Goal: Task Accomplishment & Management: Manage account settings

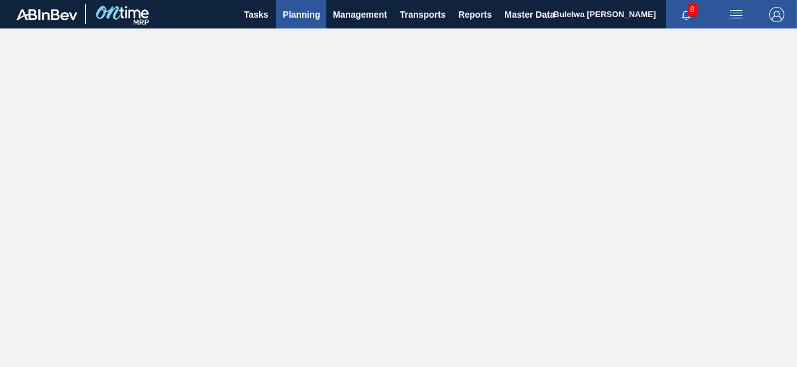
click at [295, 16] on span "Planning" at bounding box center [301, 14] width 37 height 15
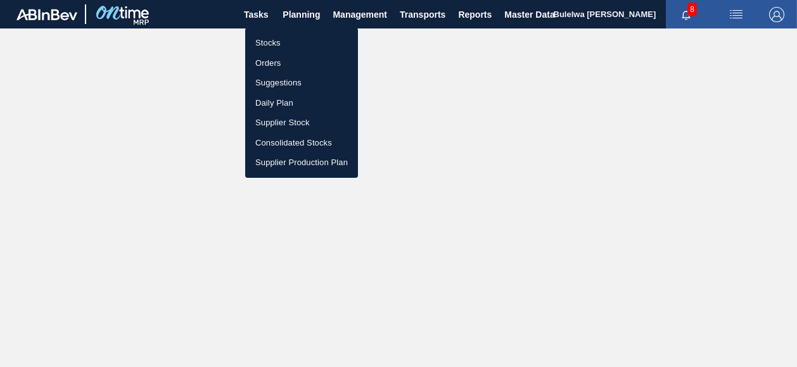
click at [267, 44] on li "Stocks" at bounding box center [301, 43] width 113 height 20
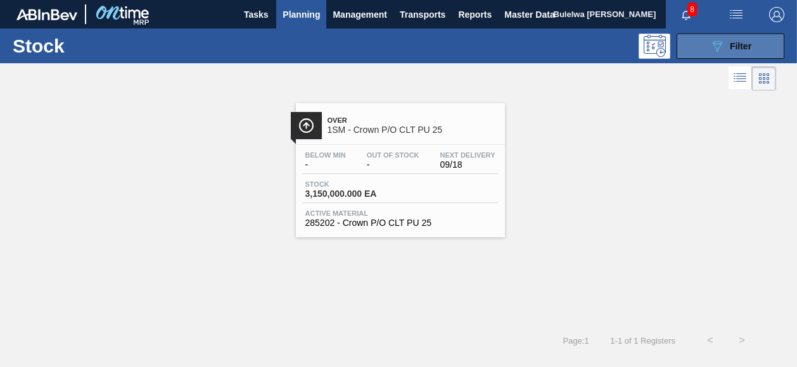
click at [729, 50] on div "089F7B8B-B2A5-4AFE-B5C0-19BA573D28AC Filter" at bounding box center [731, 46] width 42 height 15
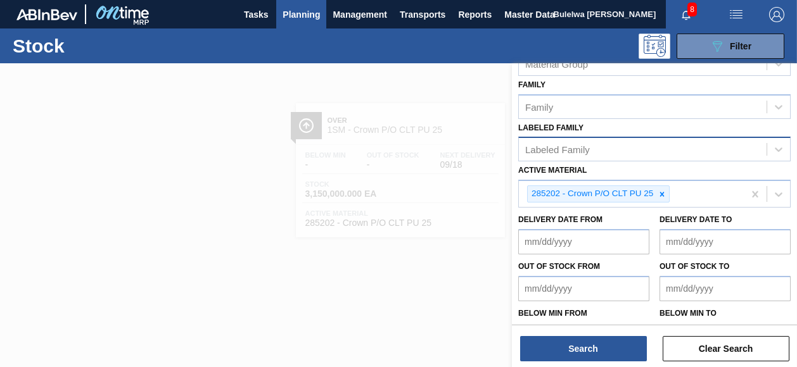
scroll to position [241, 0]
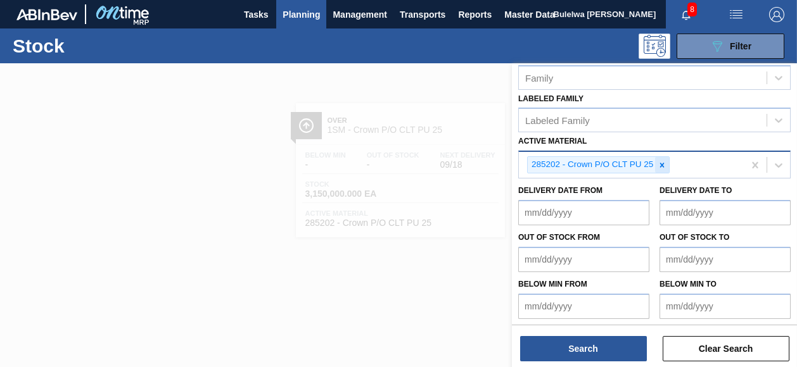
click at [663, 163] on icon at bounding box center [662, 165] width 4 height 4
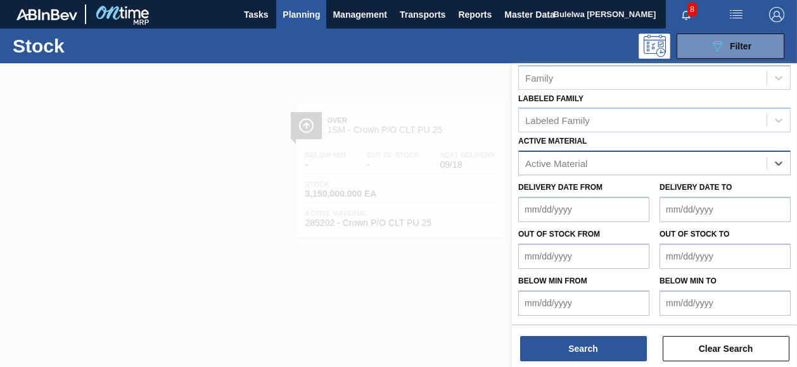
scroll to position [238, 0]
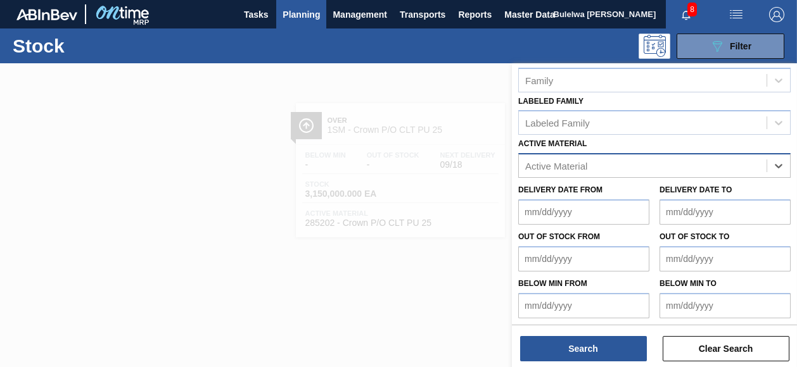
paste Material "284918"
type Material "284918"
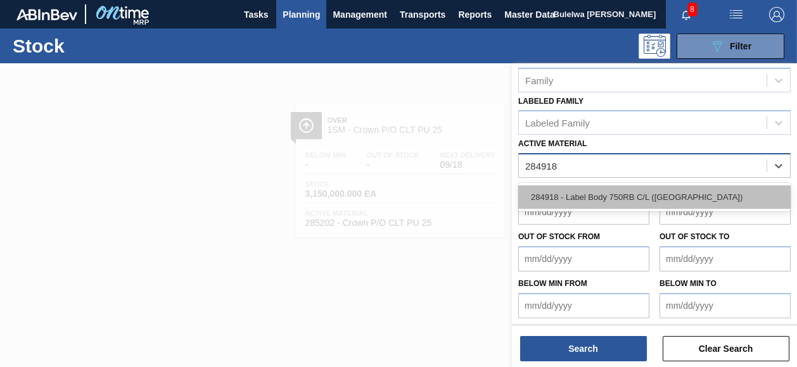
click at [626, 192] on div "284918 - Label Body 750RB C/L ([GEOGRAPHIC_DATA])" at bounding box center [654, 197] width 272 height 23
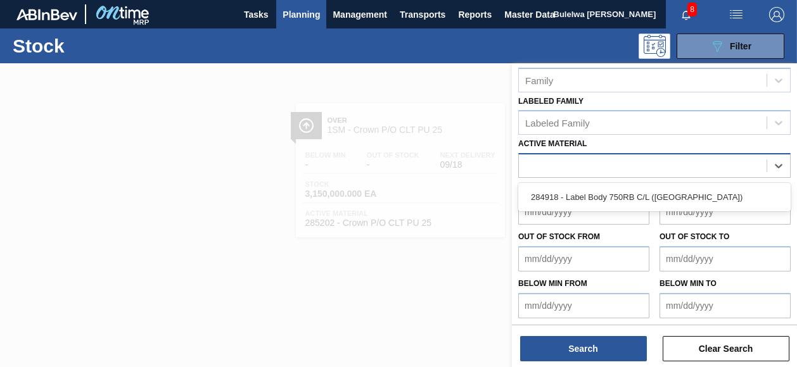
scroll to position [241, 0]
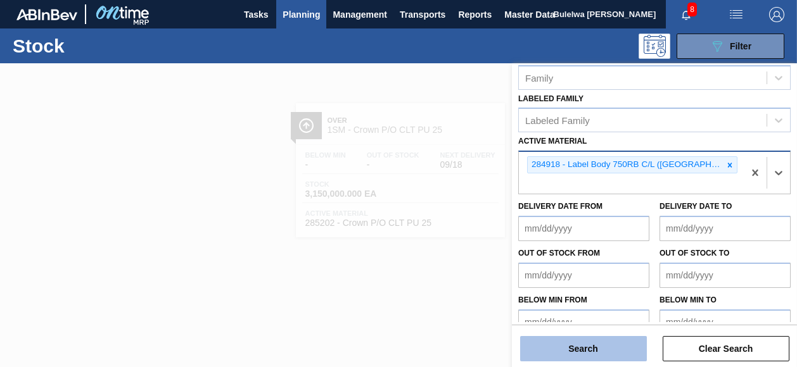
click at [593, 345] on button "Search" at bounding box center [583, 348] width 127 height 25
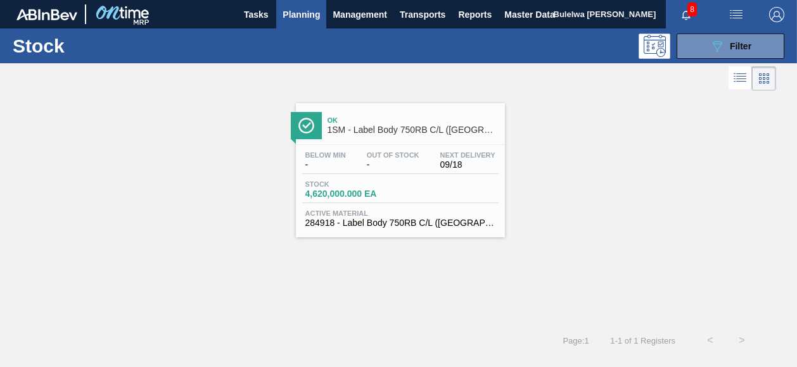
click at [405, 183] on div "Stock 4,620,000.000 EA" at bounding box center [400, 192] width 196 height 23
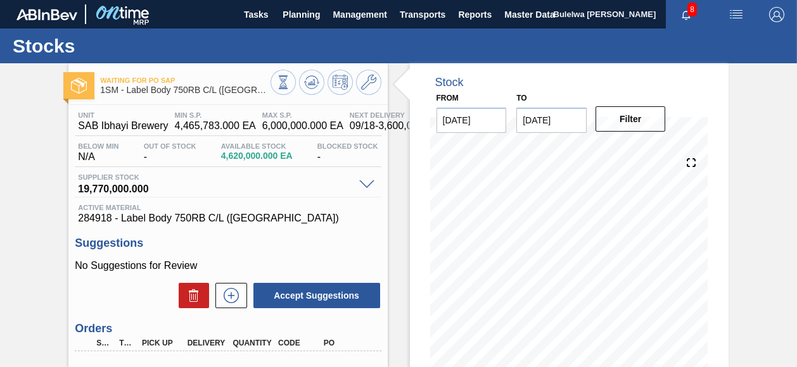
scroll to position [177, 0]
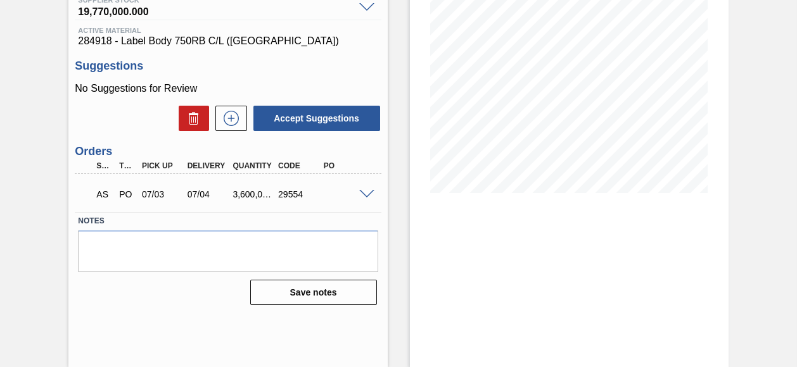
click at [370, 195] on span at bounding box center [366, 195] width 15 height 10
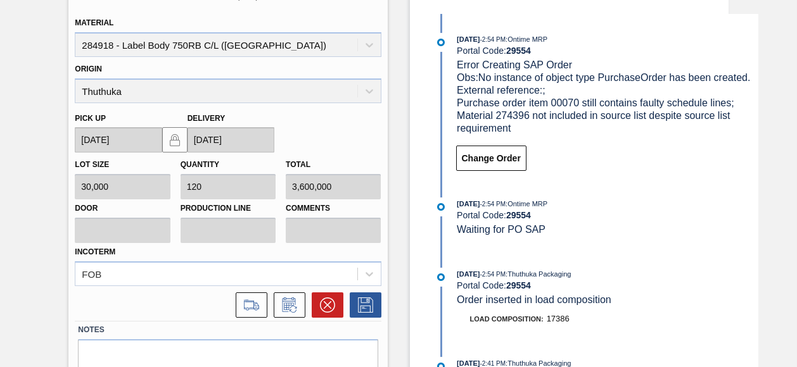
scroll to position [434, 0]
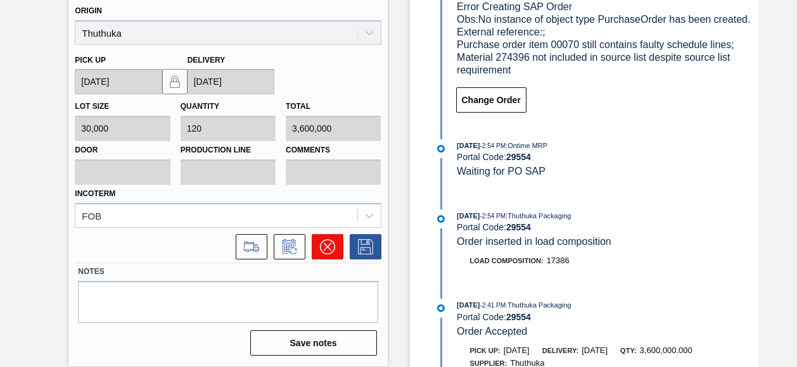
click at [325, 245] on icon at bounding box center [327, 246] width 15 height 15
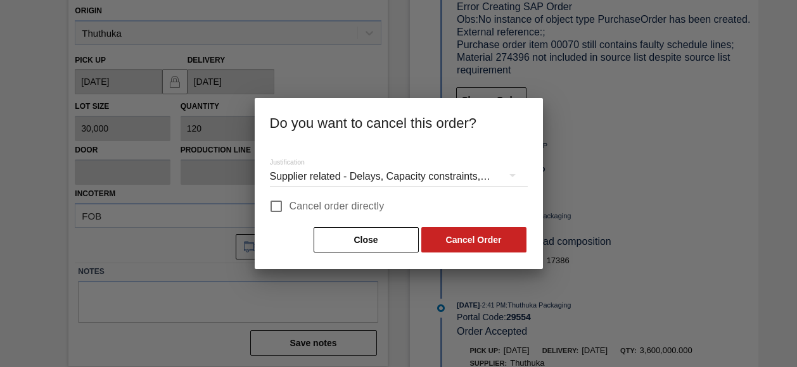
click at [370, 206] on span "Cancel order directly" at bounding box center [337, 206] width 95 height 15
click at [290, 206] on input "Cancel order directly" at bounding box center [276, 206] width 27 height 27
checkbox input "true"
click at [479, 240] on button "Cancel Order" at bounding box center [473, 239] width 105 height 25
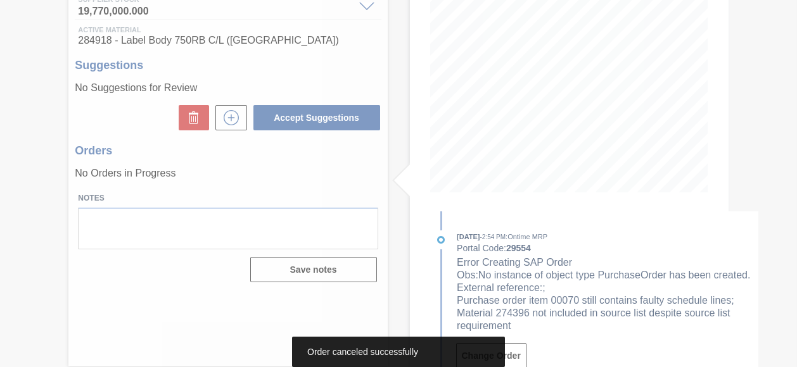
scroll to position [177, 0]
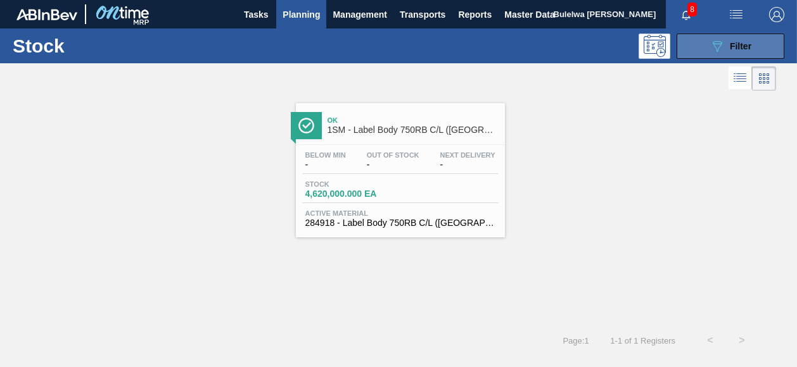
click at [746, 55] on button "089F7B8B-B2A5-4AFE-B5C0-19BA573D28AC Filter" at bounding box center [731, 46] width 108 height 25
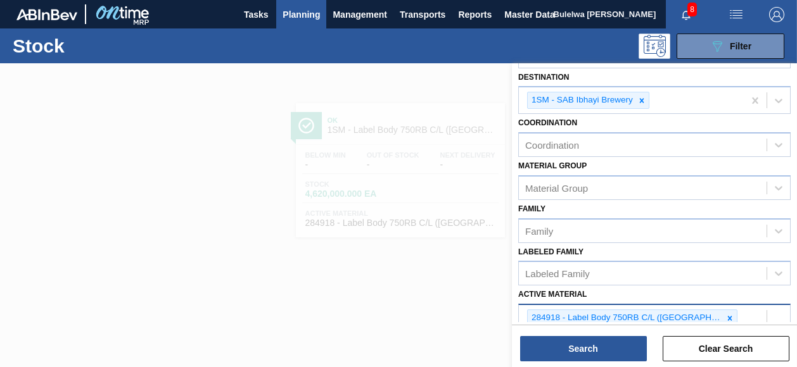
scroll to position [241, 0]
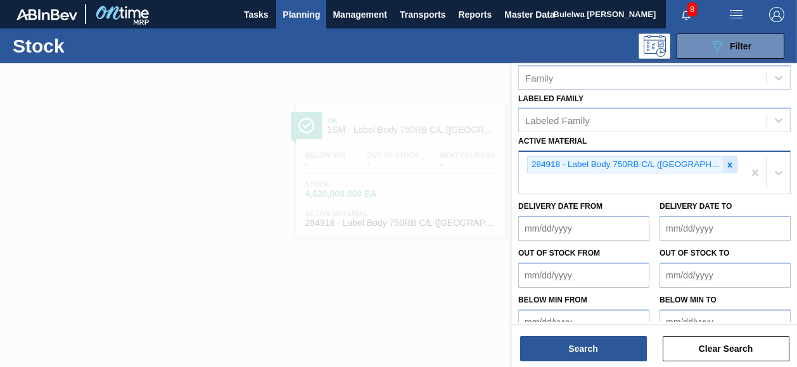
click at [725, 164] on icon at bounding box center [729, 165] width 9 height 9
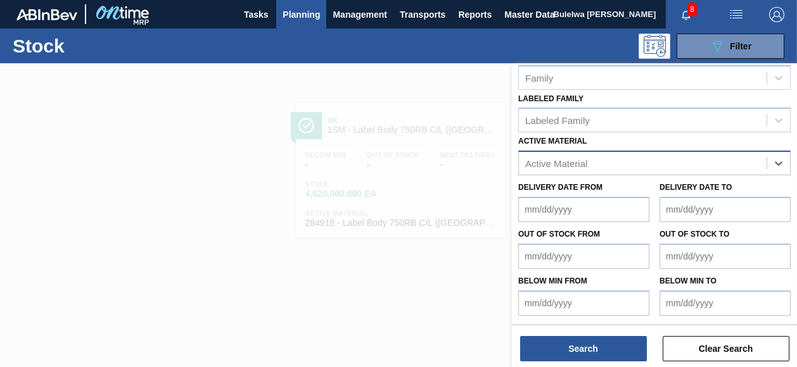
scroll to position [238, 0]
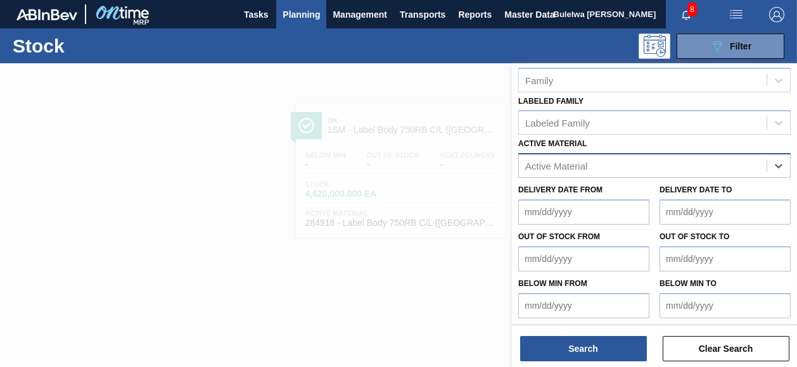
paste Material "284917"
type Material "284917"
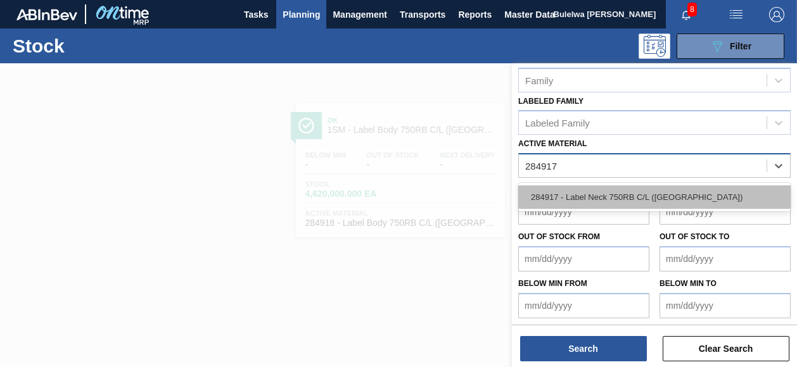
click at [661, 193] on div "284917 - Label Neck 750RB C/L ([GEOGRAPHIC_DATA])" at bounding box center [654, 197] width 272 height 23
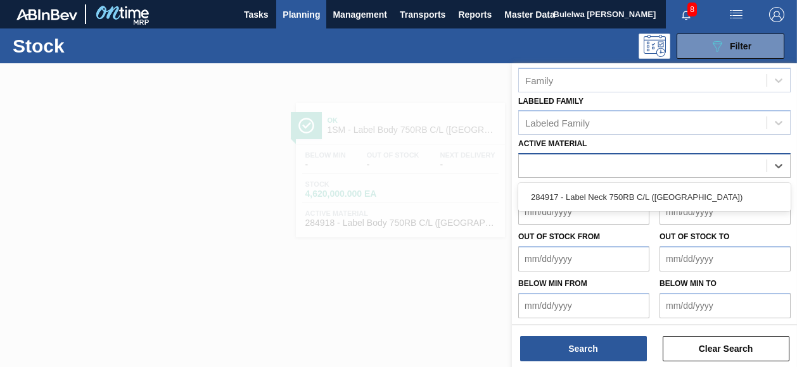
scroll to position [241, 0]
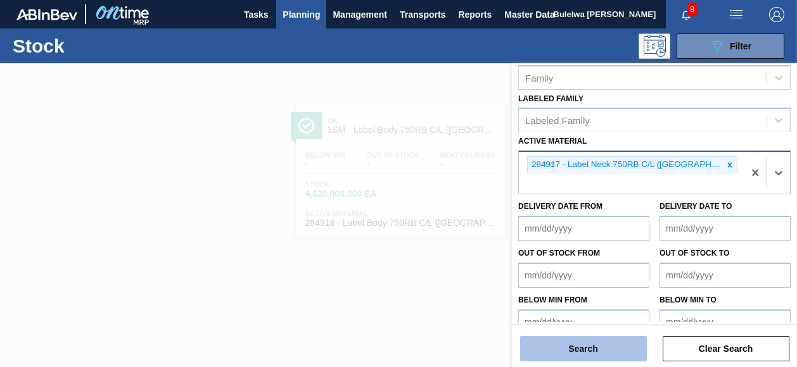
click at [583, 353] on button "Search" at bounding box center [583, 348] width 127 height 25
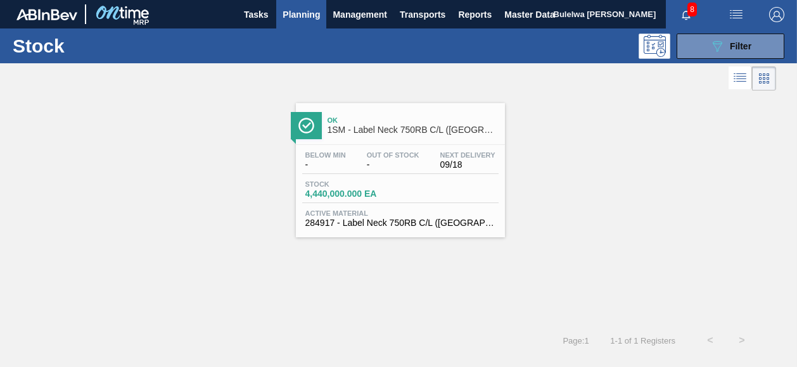
click at [388, 187] on span "Stock" at bounding box center [349, 185] width 89 height 8
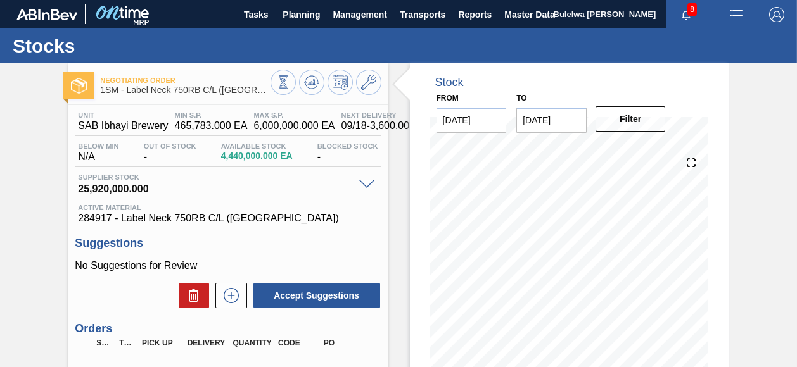
scroll to position [177, 0]
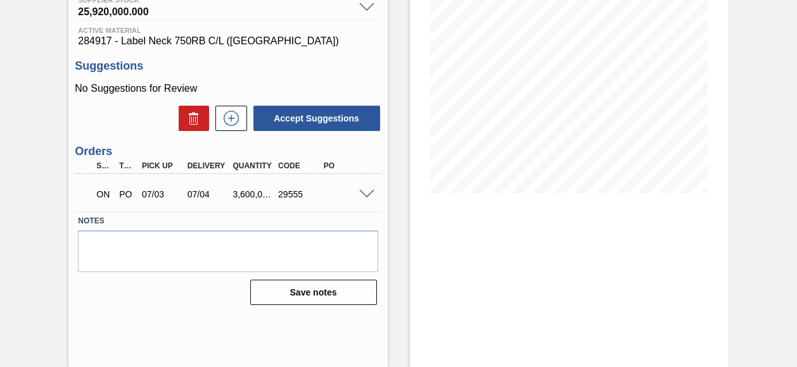
click at [366, 194] on span at bounding box center [366, 195] width 15 height 10
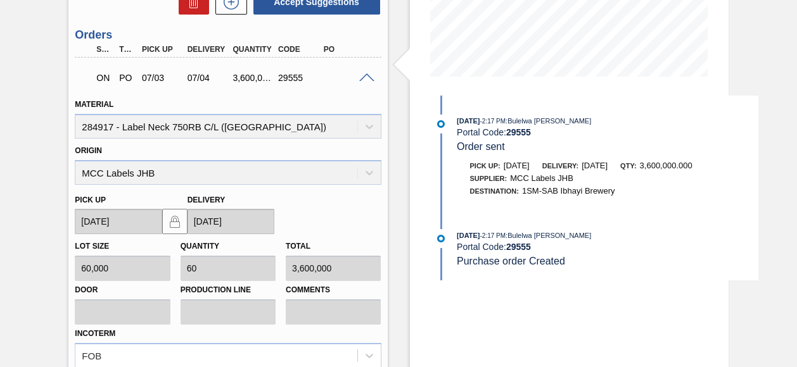
scroll to position [434, 0]
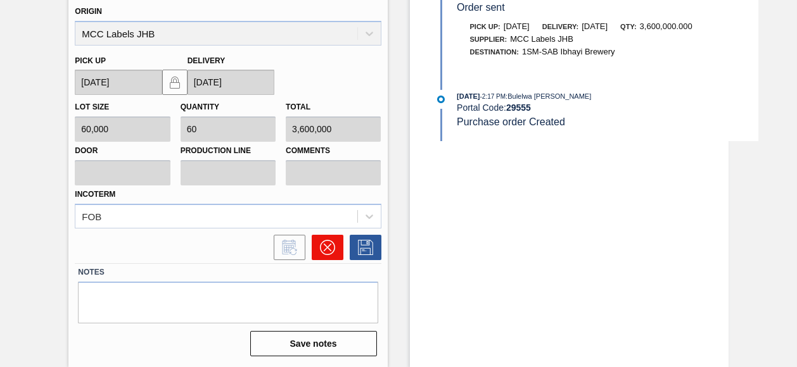
click at [327, 248] on icon at bounding box center [327, 248] width 8 height 8
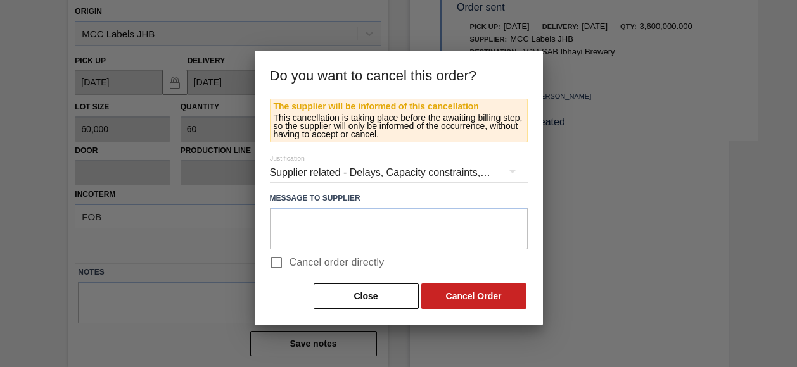
click at [309, 263] on span "Cancel order directly" at bounding box center [337, 262] width 95 height 15
click at [290, 263] on input "Cancel order directly" at bounding box center [276, 263] width 27 height 27
checkbox input "true"
click at [463, 293] on button "Cancel Order" at bounding box center [473, 296] width 105 height 25
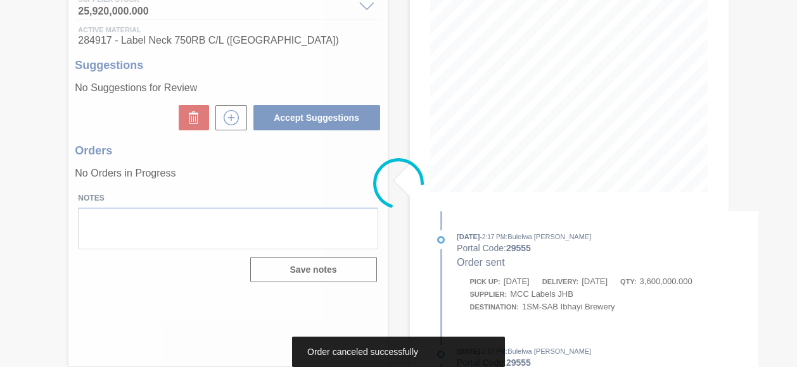
scroll to position [177, 0]
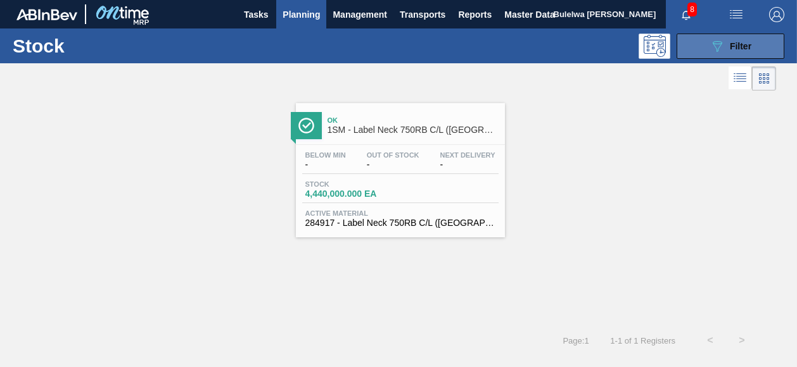
click at [699, 52] on button "089F7B8B-B2A5-4AFE-B5C0-19BA573D28AC Filter" at bounding box center [731, 46] width 108 height 25
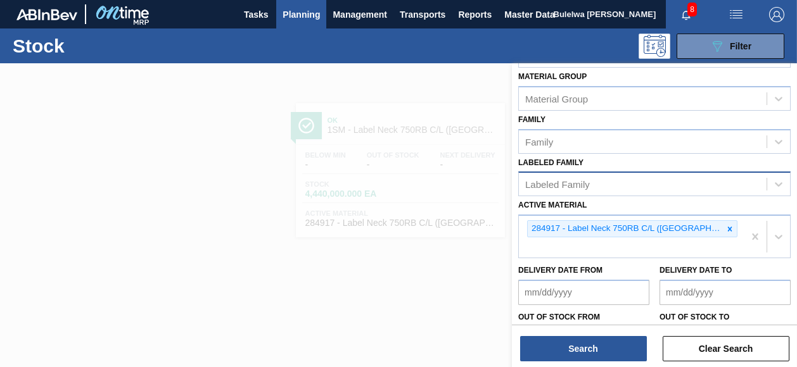
scroll to position [241, 0]
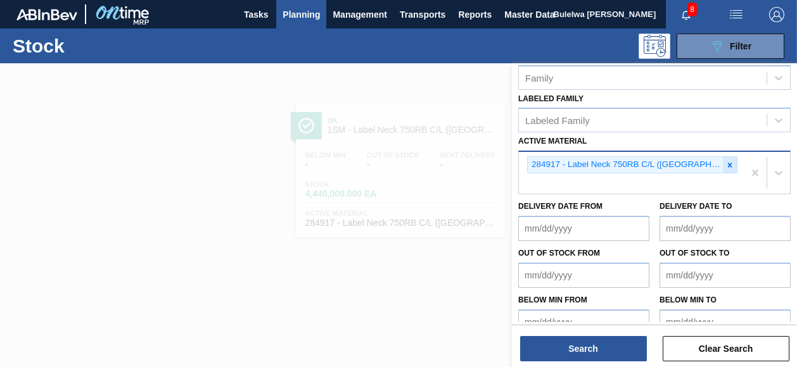
click at [725, 163] on icon at bounding box center [729, 165] width 9 height 9
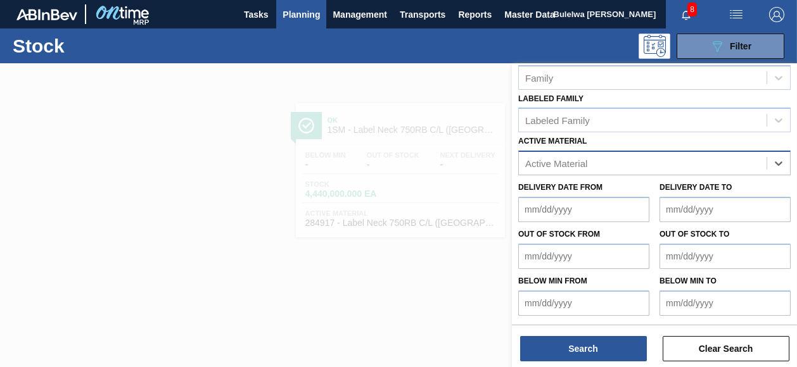
scroll to position [238, 0]
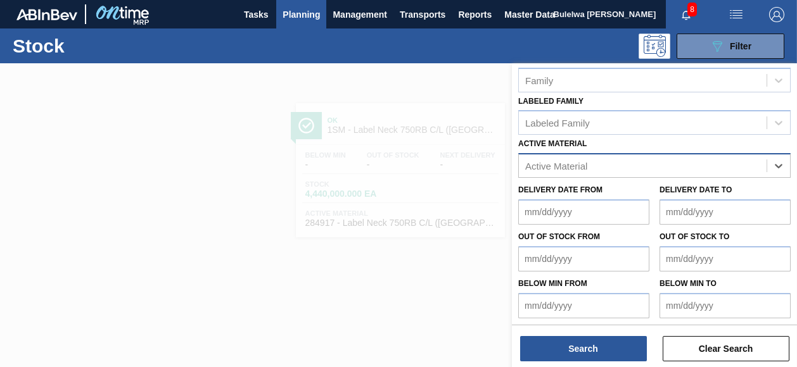
paste Material "284919"
type Material "284919"
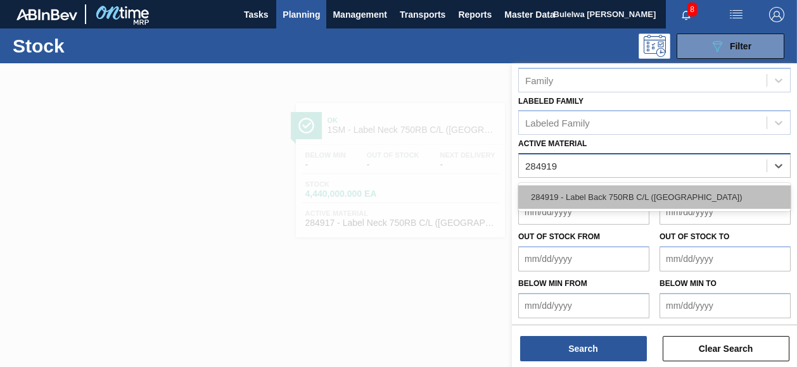
click at [611, 191] on div "284919 - Label Back 750RB C/L ([GEOGRAPHIC_DATA])" at bounding box center [654, 197] width 272 height 23
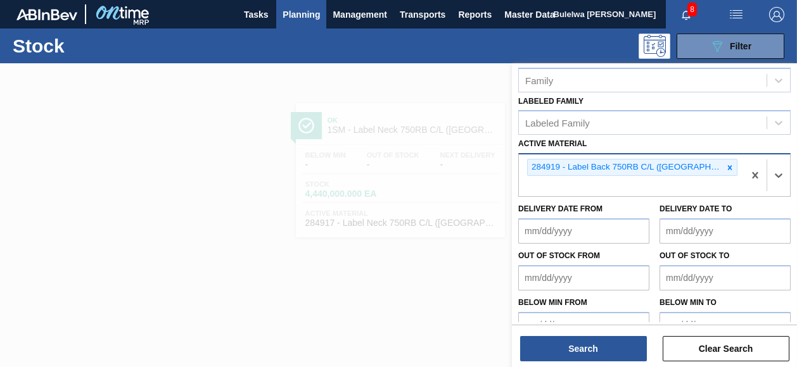
scroll to position [241, 0]
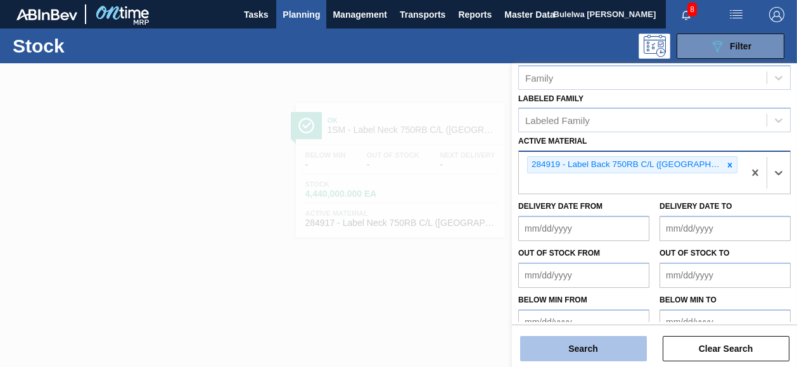
click at [578, 353] on button "Search" at bounding box center [583, 348] width 127 height 25
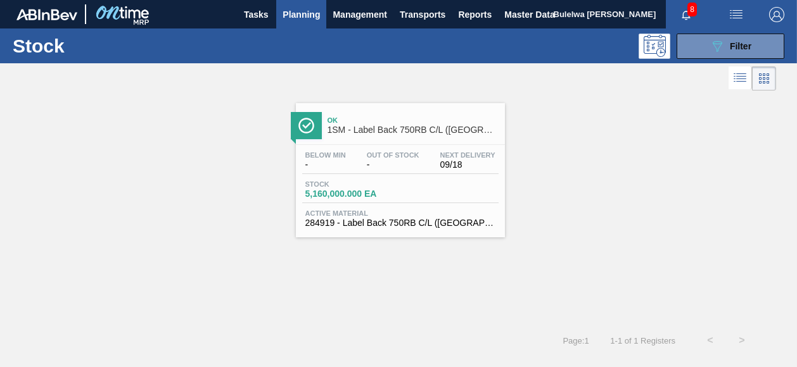
drag, startPoint x: 400, startPoint y: 187, endPoint x: 409, endPoint y: 187, distance: 8.9
click at [400, 187] on div "Stock 5,160,000.000 EA" at bounding box center [400, 192] width 196 height 23
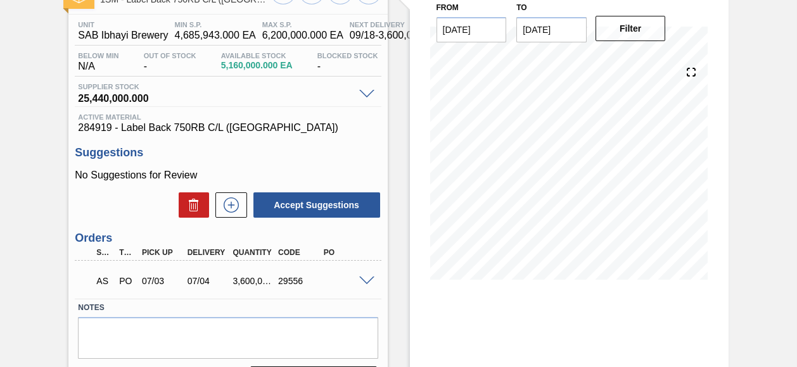
scroll to position [177, 0]
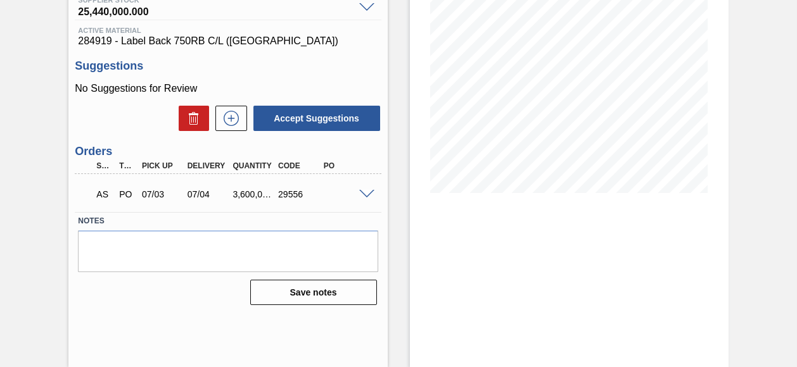
click at [373, 191] on div at bounding box center [368, 194] width 25 height 10
click at [367, 192] on span at bounding box center [366, 195] width 15 height 10
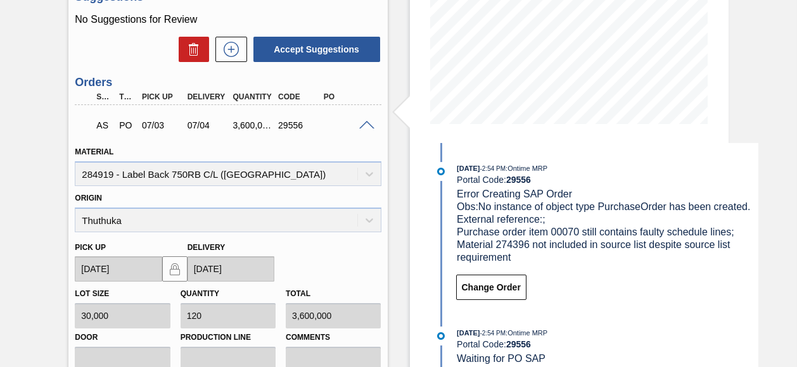
scroll to position [434, 0]
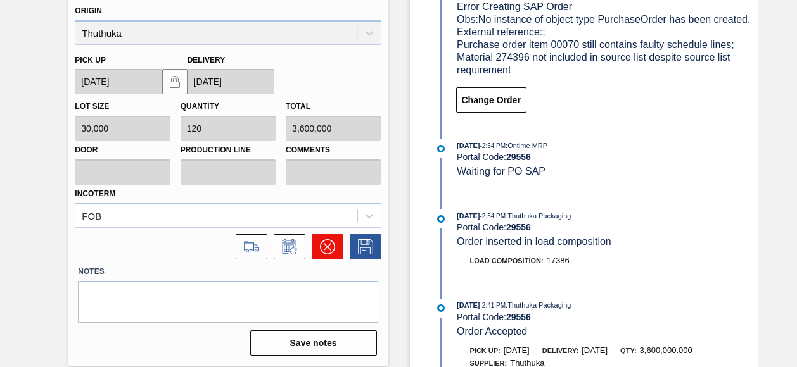
click at [326, 245] on icon at bounding box center [327, 246] width 15 height 15
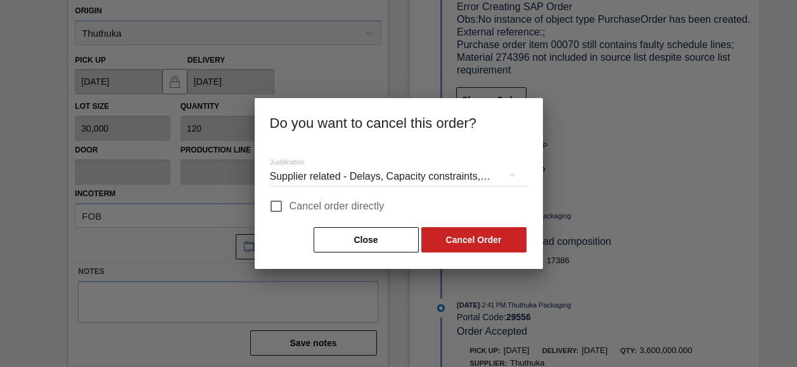
click at [297, 205] on span "Cancel order directly" at bounding box center [337, 206] width 95 height 15
click at [290, 205] on input "Cancel order directly" at bounding box center [276, 206] width 27 height 27
checkbox input "true"
click at [474, 244] on button "Cancel Order" at bounding box center [473, 239] width 105 height 25
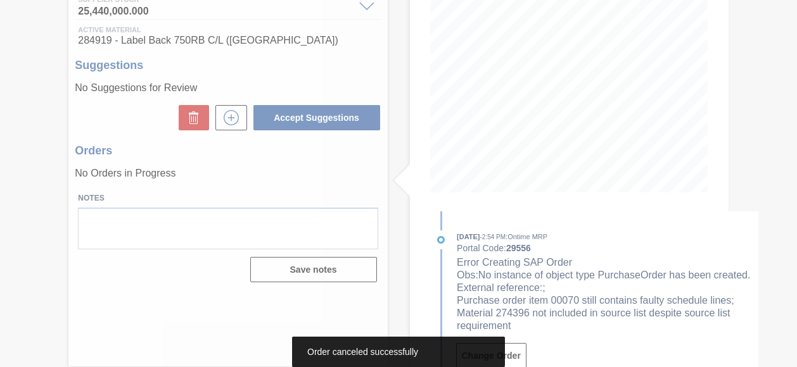
scroll to position [177, 0]
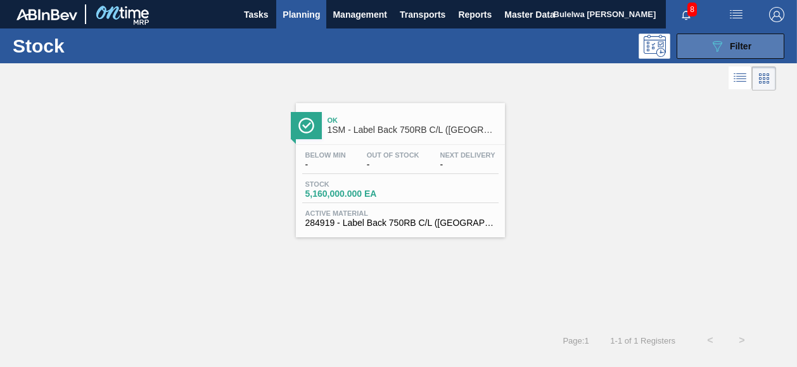
click at [741, 44] on span "Filter" at bounding box center [741, 46] width 22 height 10
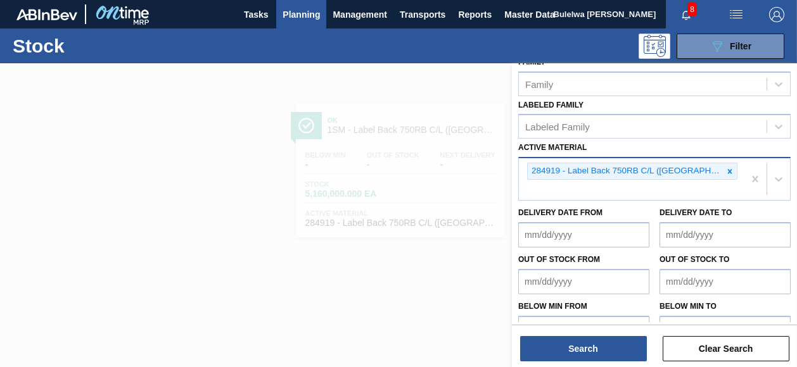
scroll to position [241, 0]
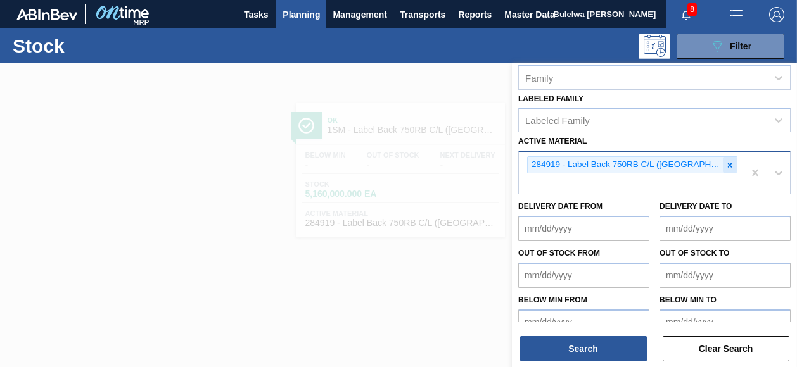
click at [728, 163] on icon at bounding box center [730, 165] width 4 height 4
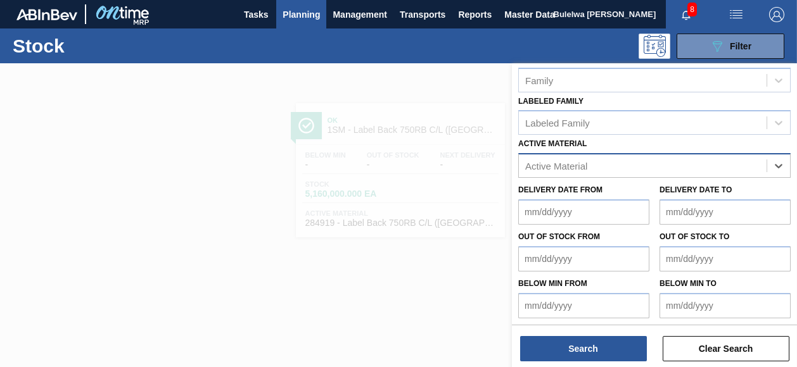
paste Material "284617"
type Material "284617"
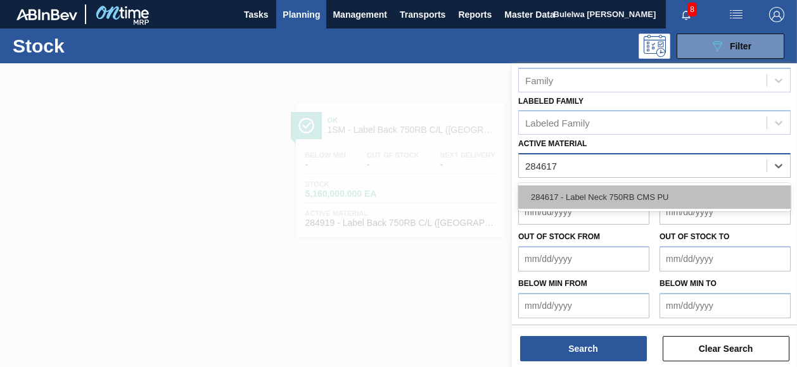
click at [637, 192] on div "284617 - Label Neck 750RB CMS PU" at bounding box center [654, 197] width 272 height 23
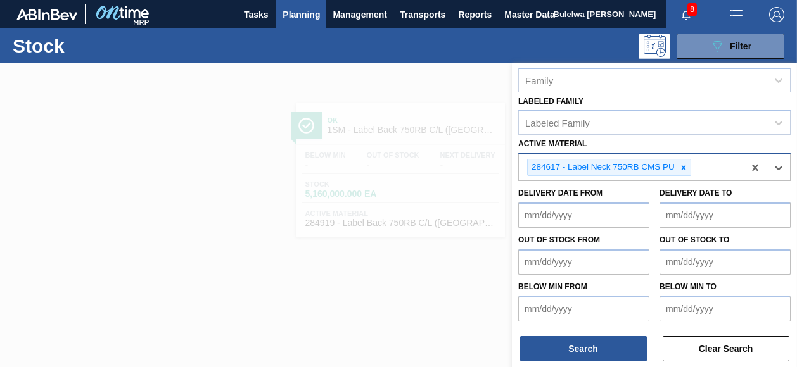
scroll to position [241, 0]
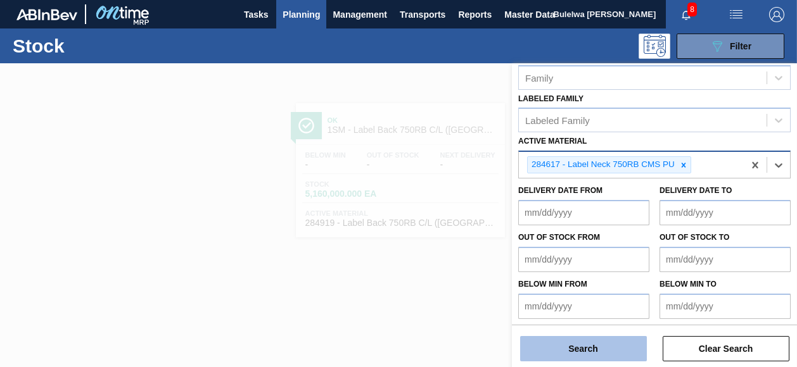
click at [598, 349] on button "Search" at bounding box center [583, 348] width 127 height 25
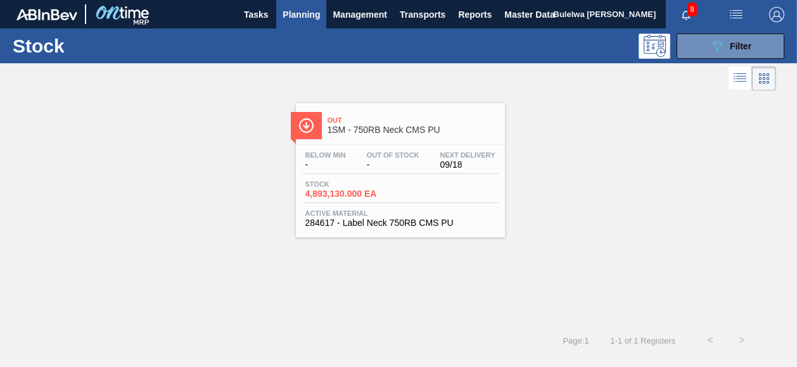
click at [413, 191] on div "Stock 4,893,130.000 EA" at bounding box center [400, 192] width 196 height 23
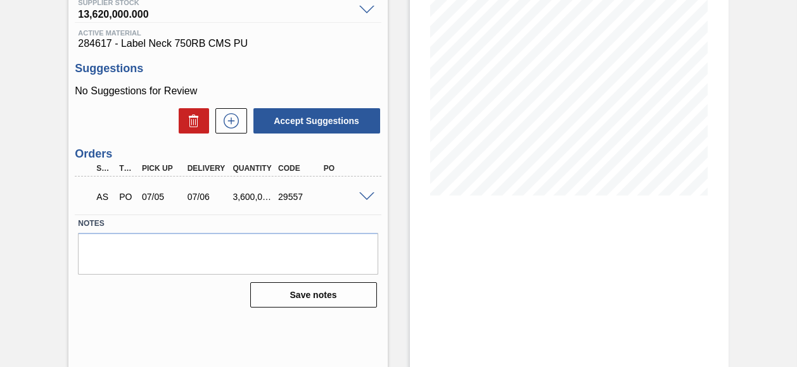
scroll to position [177, 0]
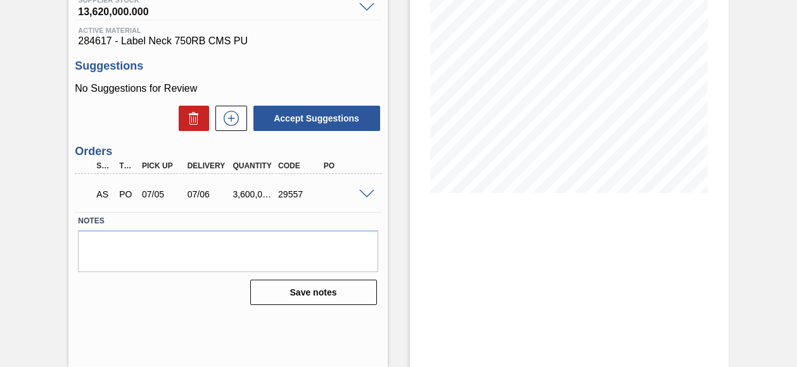
click at [366, 194] on span at bounding box center [366, 195] width 15 height 10
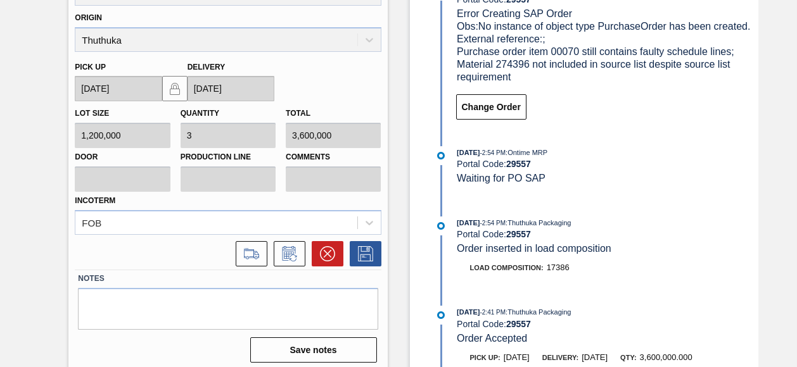
scroll to position [434, 0]
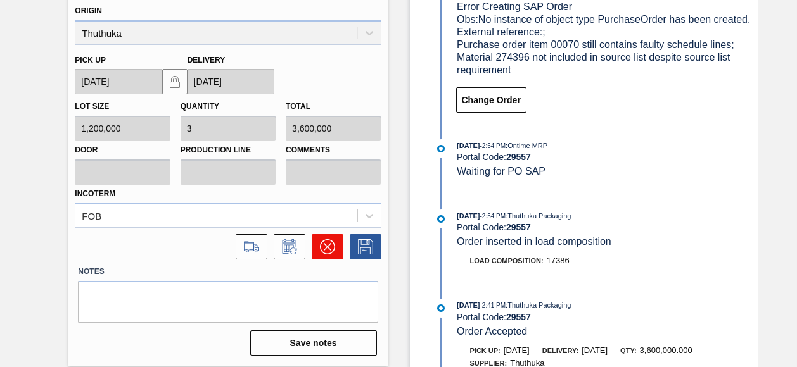
click at [329, 247] on icon at bounding box center [327, 246] width 15 height 15
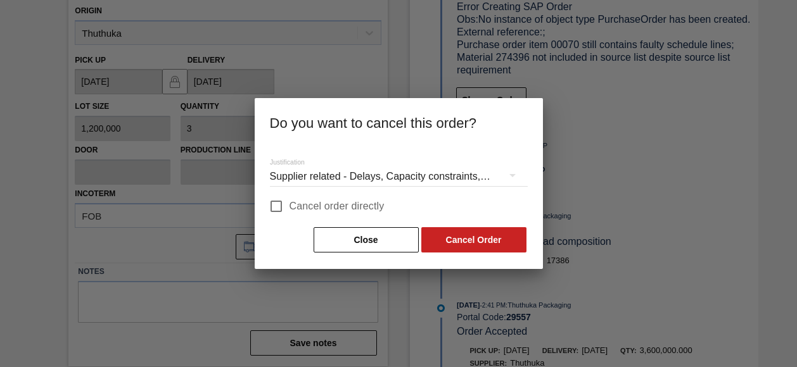
click at [303, 205] on span "Cancel order directly" at bounding box center [337, 206] width 95 height 15
click at [290, 205] on input "Cancel order directly" at bounding box center [276, 206] width 27 height 27
checkbox input "true"
click at [454, 240] on button "Cancel Order" at bounding box center [473, 239] width 105 height 25
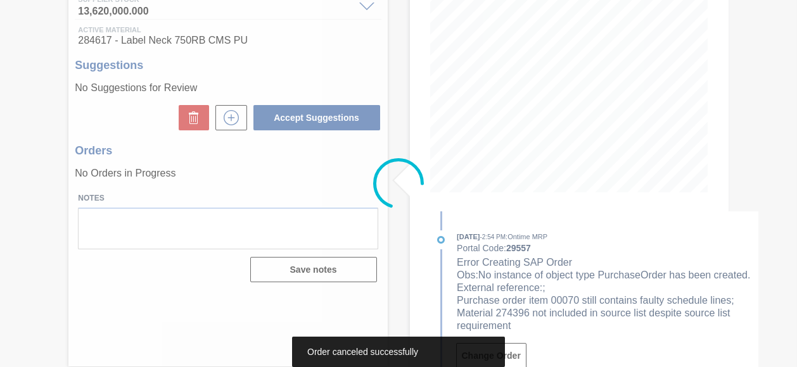
scroll to position [177, 0]
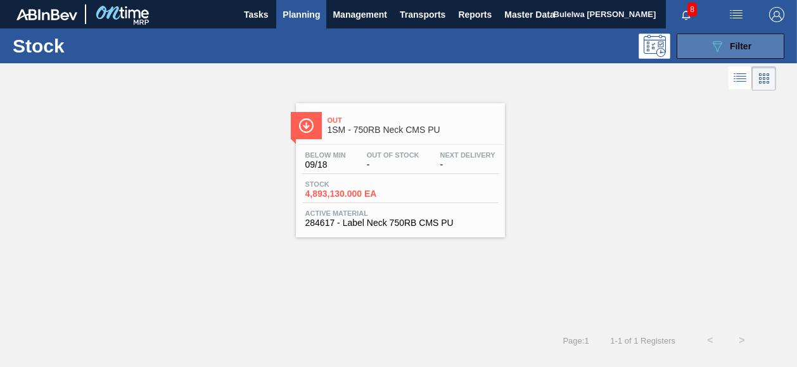
click at [705, 57] on button "089F7B8B-B2A5-4AFE-B5C0-19BA573D28AC Filter" at bounding box center [731, 46] width 108 height 25
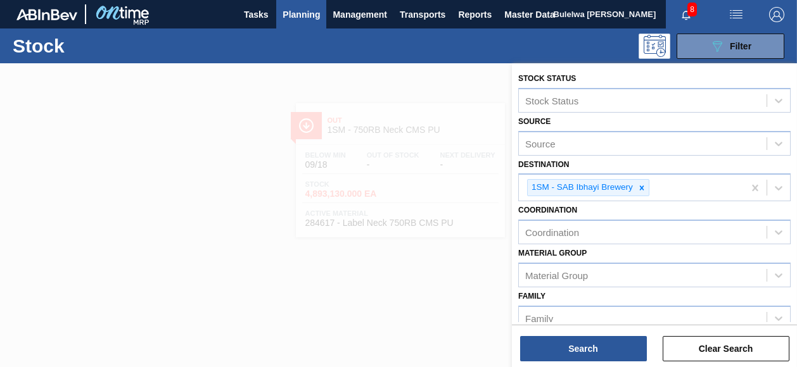
scroll to position [241, 0]
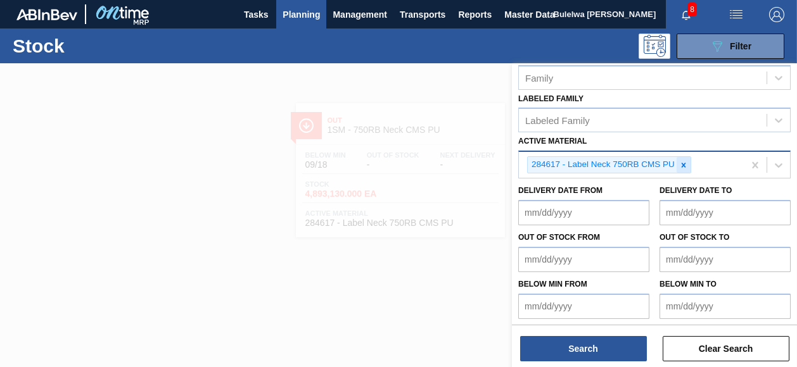
click at [683, 163] on icon at bounding box center [684, 165] width 4 height 4
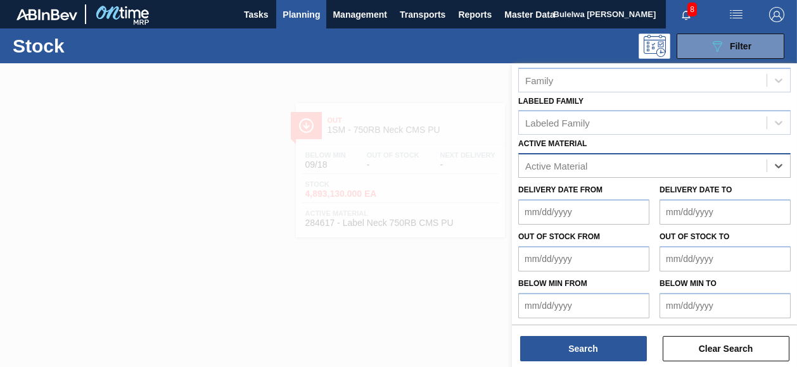
paste Material "284618"
type Material "284618"
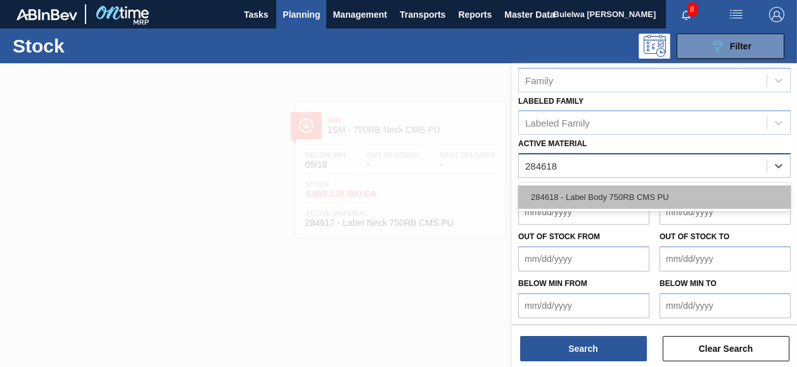
click at [668, 188] on div "284618 - Label Body 750RB CMS PU" at bounding box center [654, 197] width 272 height 23
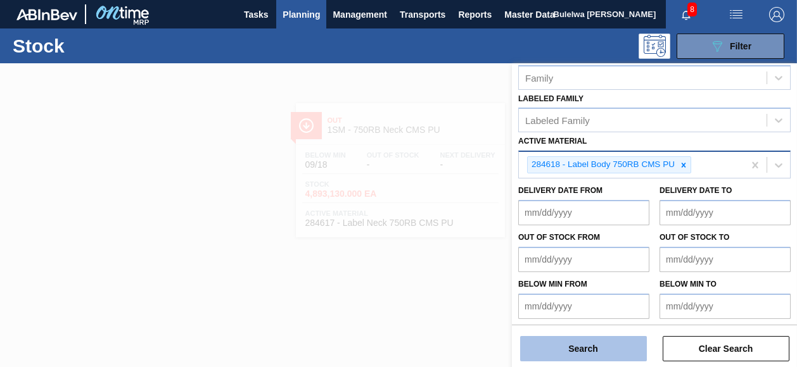
click at [583, 348] on button "Search" at bounding box center [583, 348] width 127 height 25
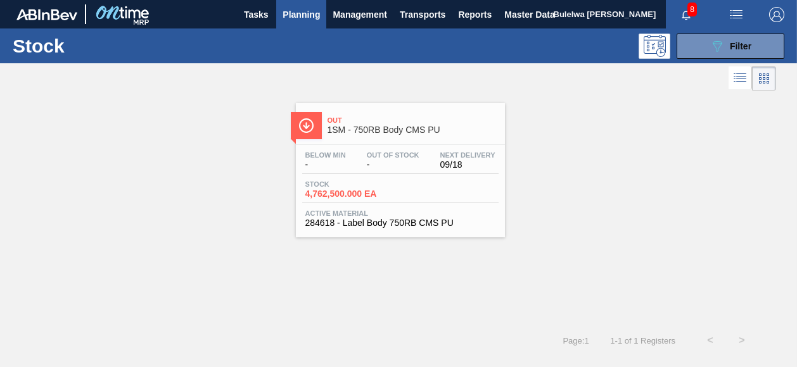
click at [424, 196] on div "Stock 4,762,500.000 EA" at bounding box center [400, 192] width 196 height 23
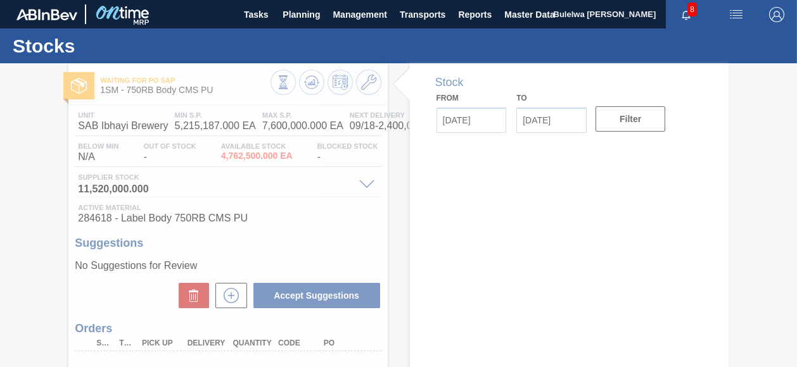
type input "[DATE]"
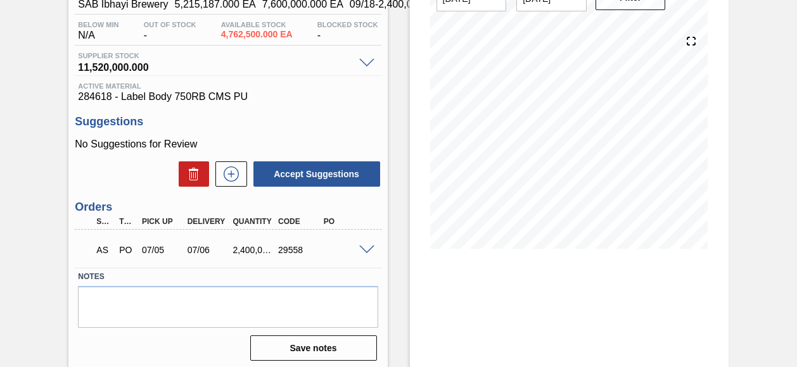
scroll to position [177, 0]
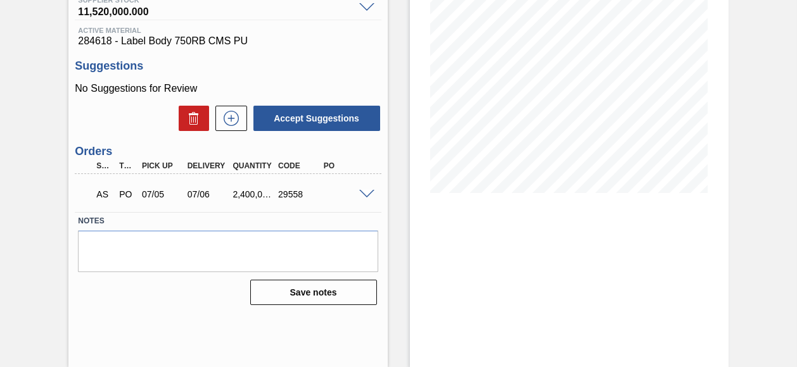
click at [367, 202] on div "AS PO 07/05 07/06 2,400,000.000 29558" at bounding box center [228, 193] width 306 height 32
click at [366, 199] on span at bounding box center [366, 195] width 15 height 10
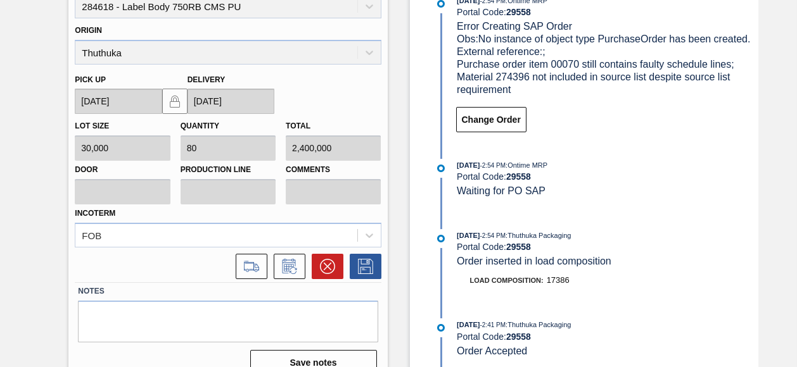
scroll to position [434, 0]
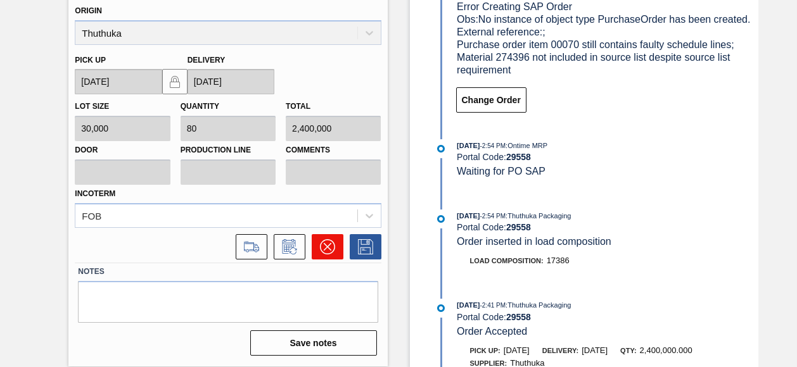
click at [331, 244] on icon at bounding box center [327, 246] width 15 height 15
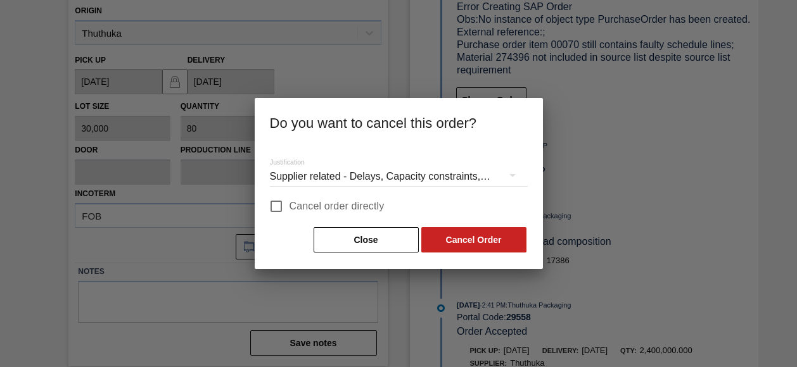
click at [351, 210] on span "Cancel order directly" at bounding box center [337, 206] width 95 height 15
click at [290, 210] on input "Cancel order directly" at bounding box center [276, 206] width 27 height 27
checkbox input "true"
click at [482, 244] on button "Cancel Order" at bounding box center [473, 239] width 105 height 25
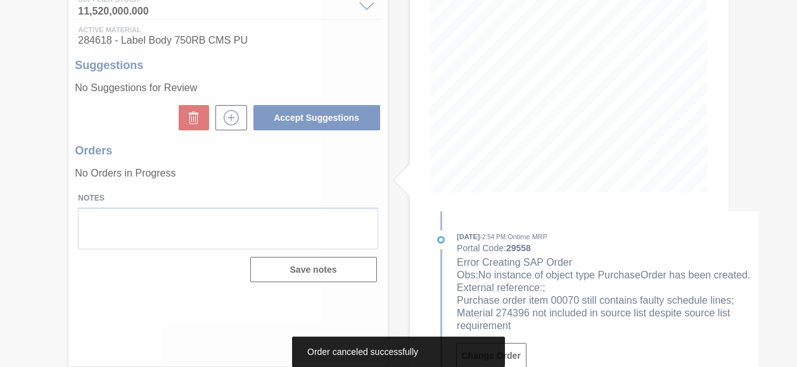
scroll to position [177, 0]
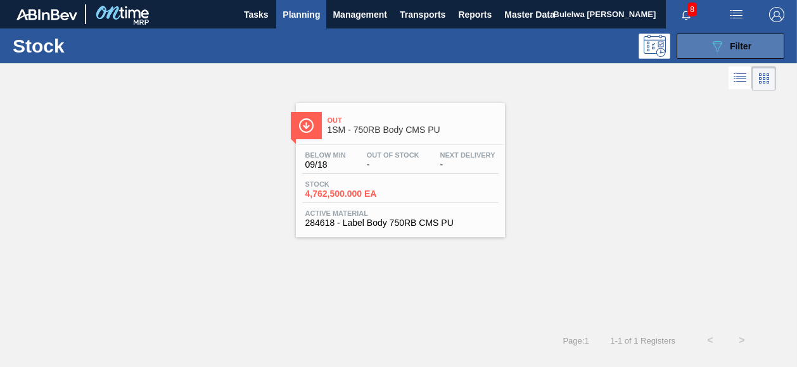
click at [710, 51] on icon "089F7B8B-B2A5-4AFE-B5C0-19BA573D28AC" at bounding box center [717, 46] width 15 height 15
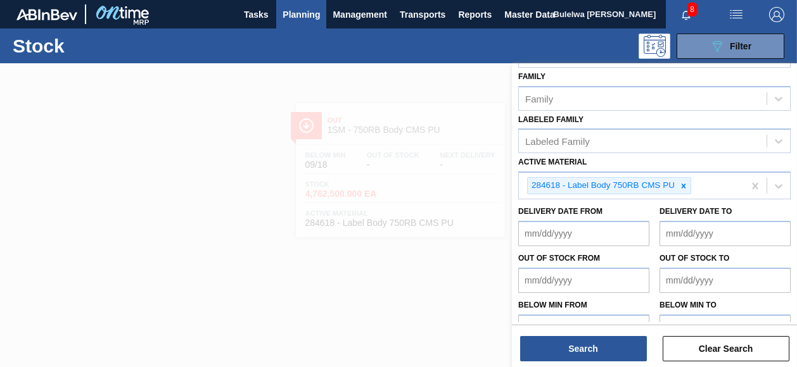
scroll to position [241, 0]
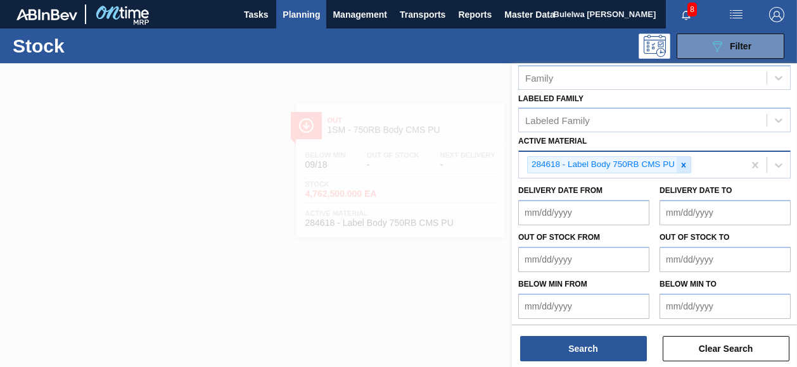
click at [683, 163] on icon at bounding box center [684, 165] width 4 height 4
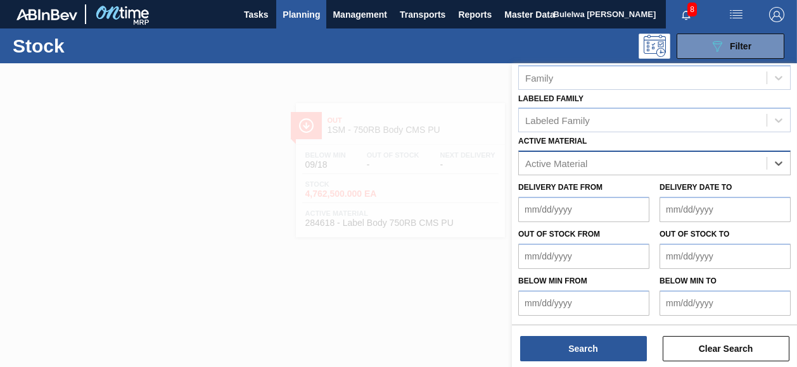
scroll to position [238, 0]
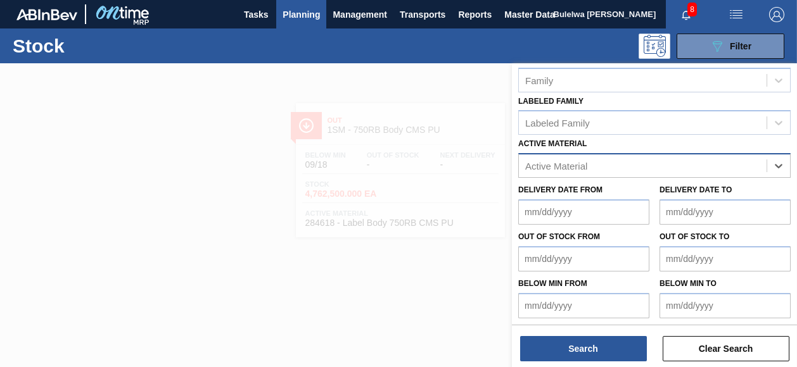
paste Material "284619"
type Material "284619"
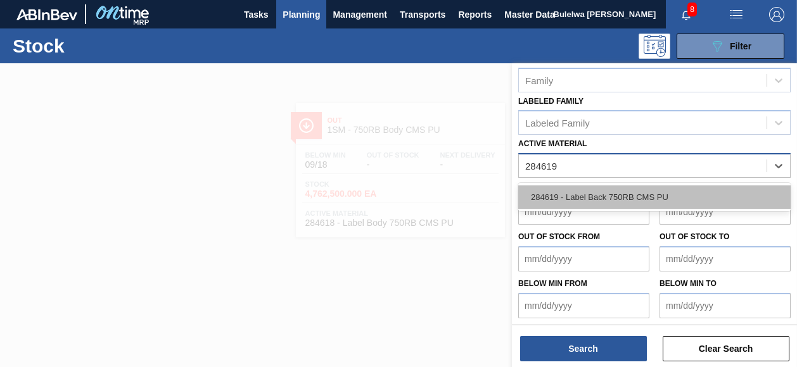
click at [611, 201] on div "284619 - Label Back 750RB CMS PU" at bounding box center [654, 197] width 272 height 23
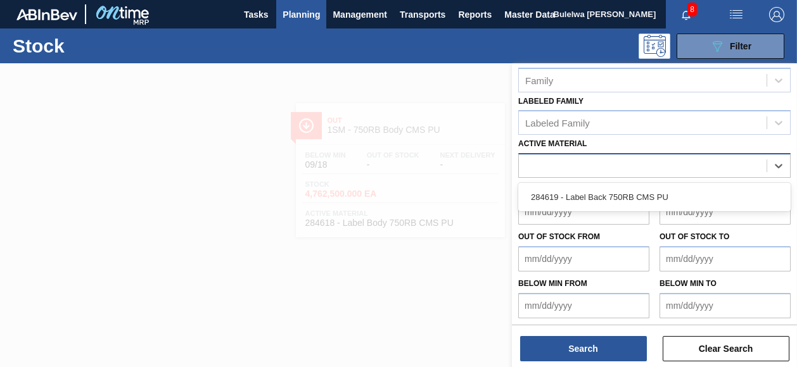
scroll to position [241, 0]
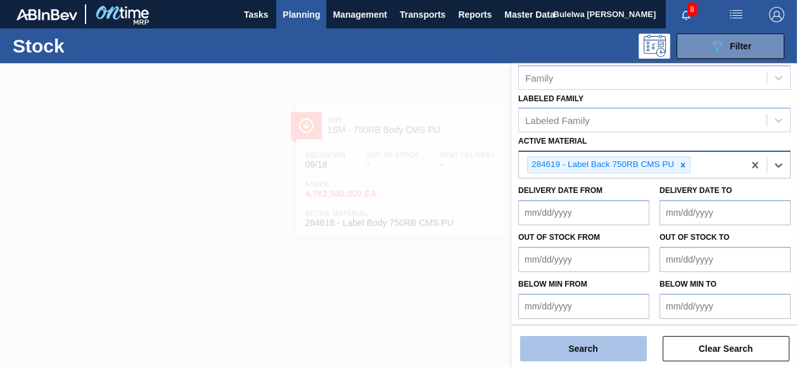
click at [586, 353] on button "Search" at bounding box center [583, 348] width 127 height 25
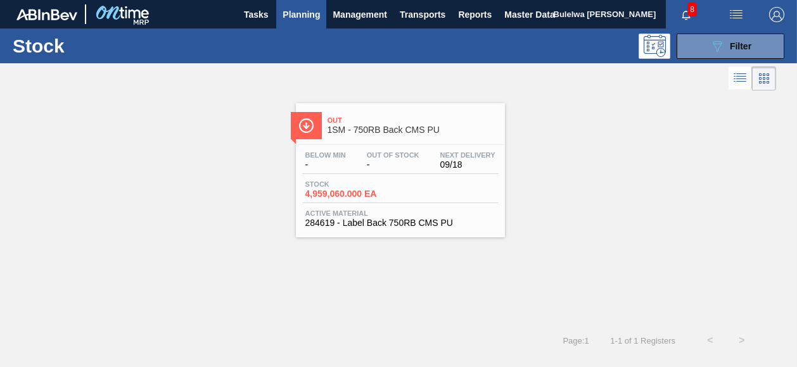
click at [397, 192] on div "Stock 4,959,060.000 EA" at bounding box center [400, 192] width 196 height 23
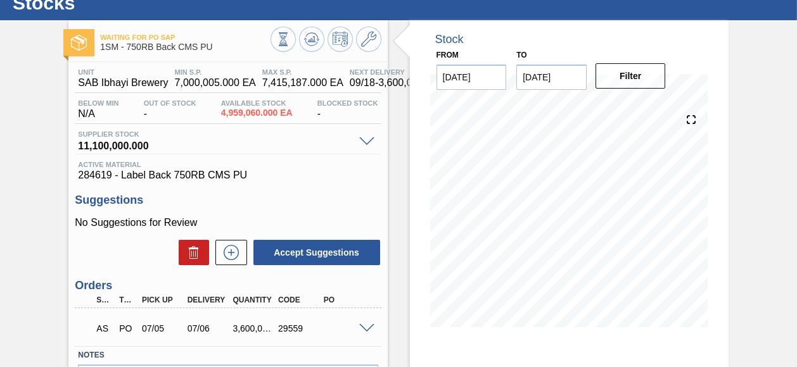
scroll to position [177, 0]
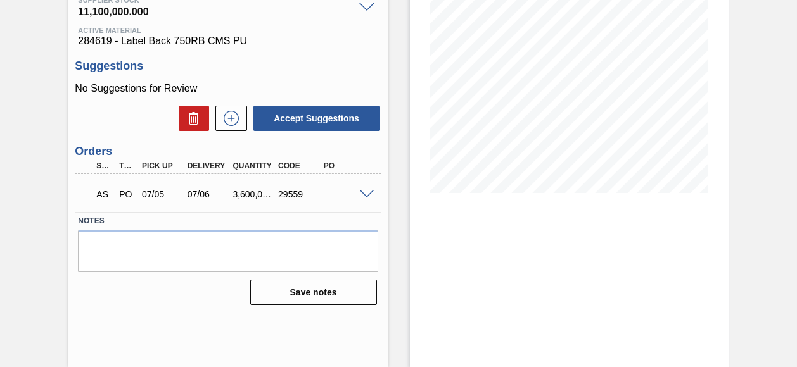
click at [367, 196] on span at bounding box center [366, 195] width 15 height 10
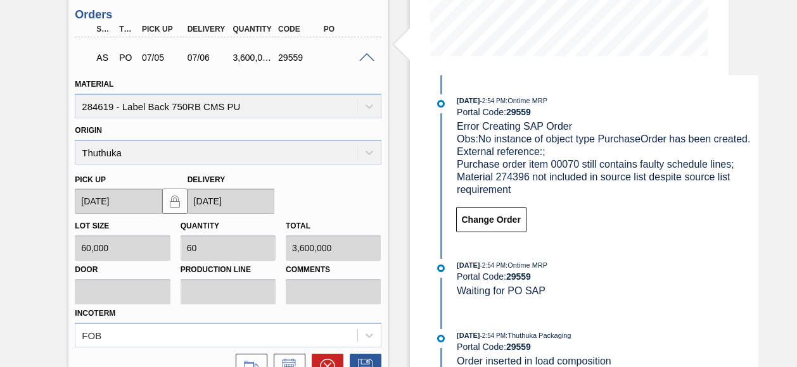
scroll to position [434, 0]
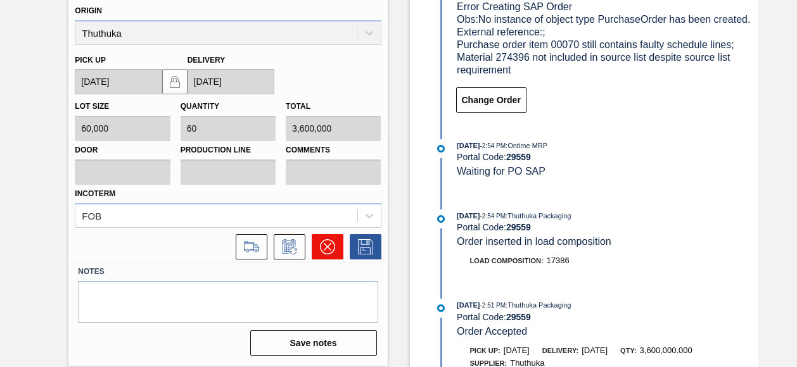
click at [322, 255] on icon at bounding box center [327, 246] width 15 height 15
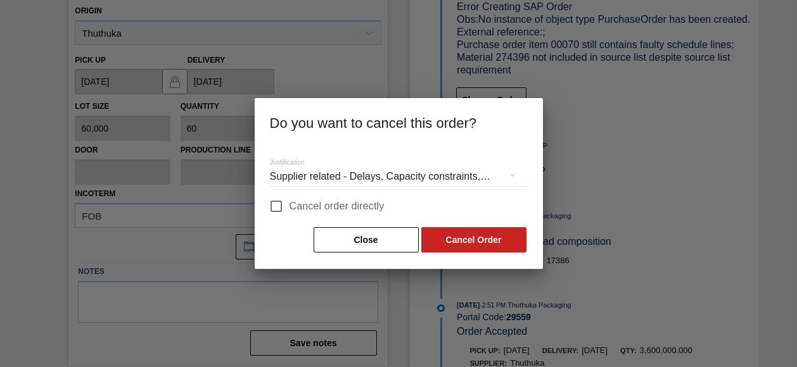
click at [324, 209] on span "Cancel order directly" at bounding box center [337, 206] width 95 height 15
click at [290, 209] on input "Cancel order directly" at bounding box center [276, 206] width 27 height 27
checkbox input "true"
click at [456, 244] on button "Cancel Order" at bounding box center [473, 239] width 105 height 25
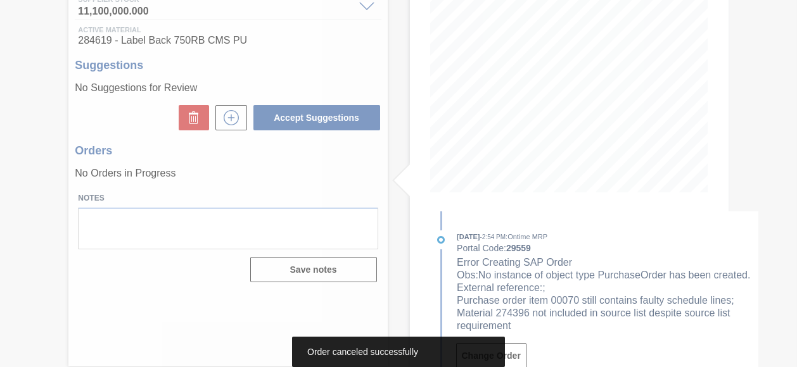
scroll to position [177, 0]
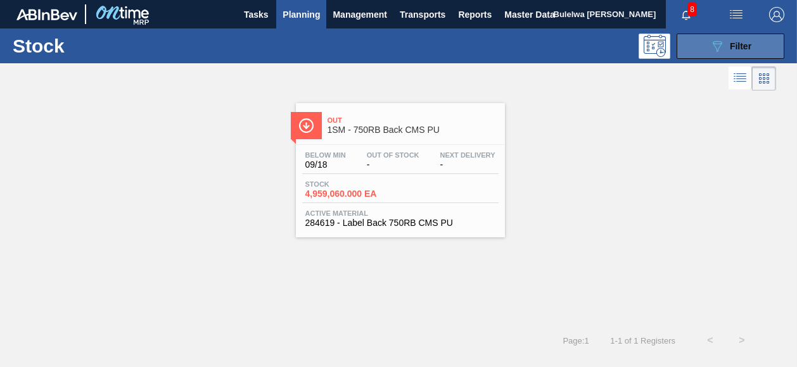
click at [713, 40] on icon "089F7B8B-B2A5-4AFE-B5C0-19BA573D28AC" at bounding box center [717, 46] width 15 height 15
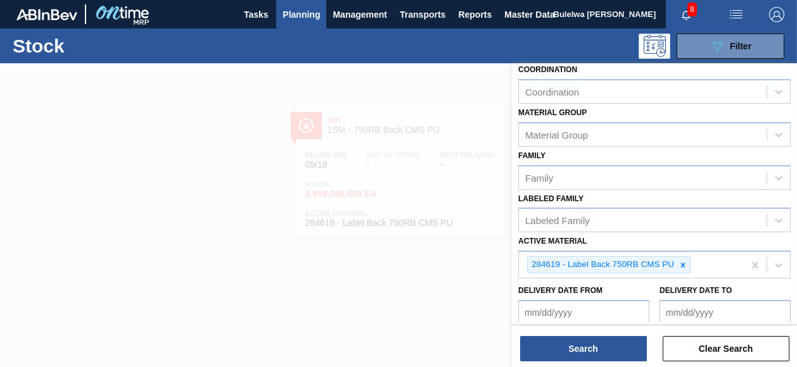
scroll to position [241, 0]
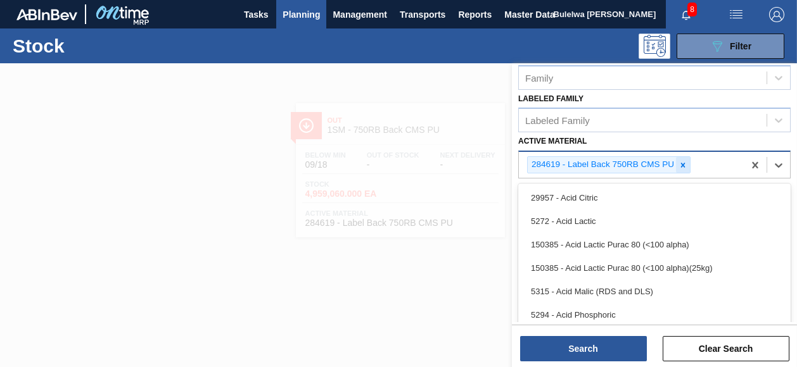
drag, startPoint x: 673, startPoint y: 170, endPoint x: 681, endPoint y: 164, distance: 10.0
click at [681, 164] on div "284619 - Label Back 750RB CMS PU" at bounding box center [631, 165] width 225 height 26
click at [683, 163] on icon at bounding box center [683, 165] width 4 height 4
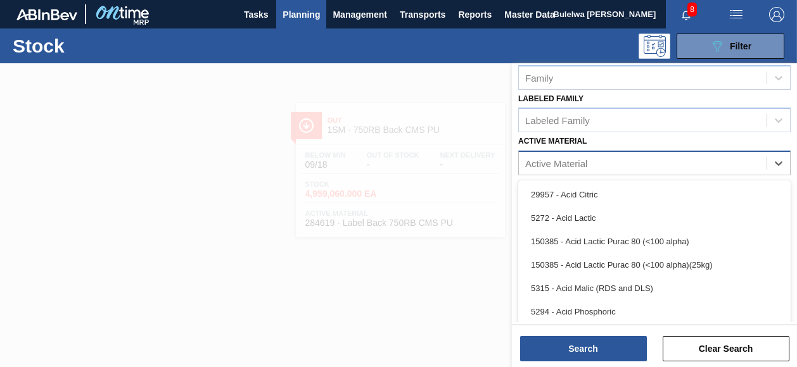
paste Material "279073"
type Material "279073"
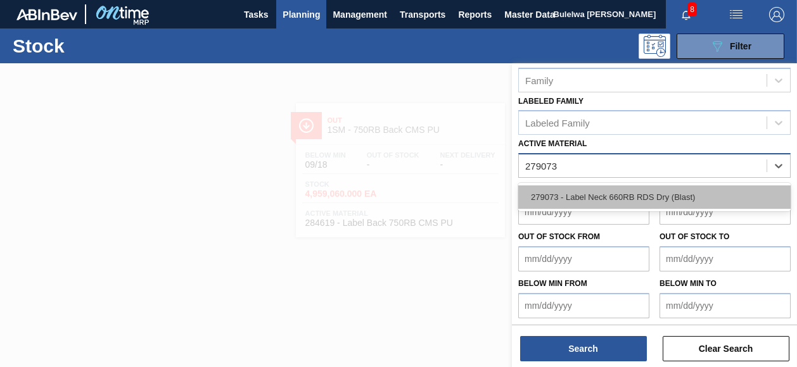
click at [655, 193] on div "279073 - Label Neck 660RB RDS Dry (Blast)" at bounding box center [654, 197] width 272 height 23
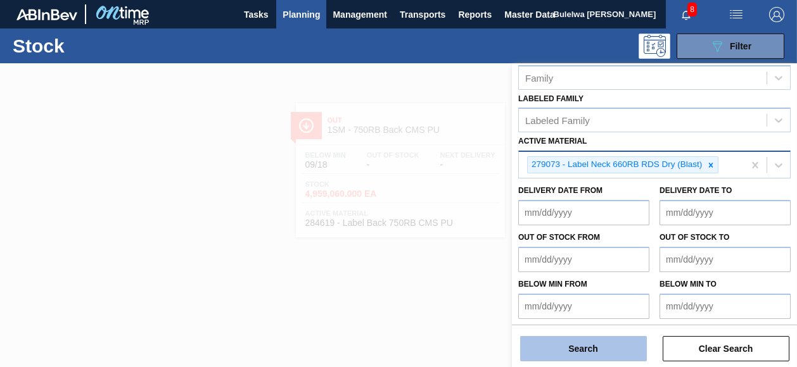
click at [598, 347] on button "Search" at bounding box center [583, 348] width 127 height 25
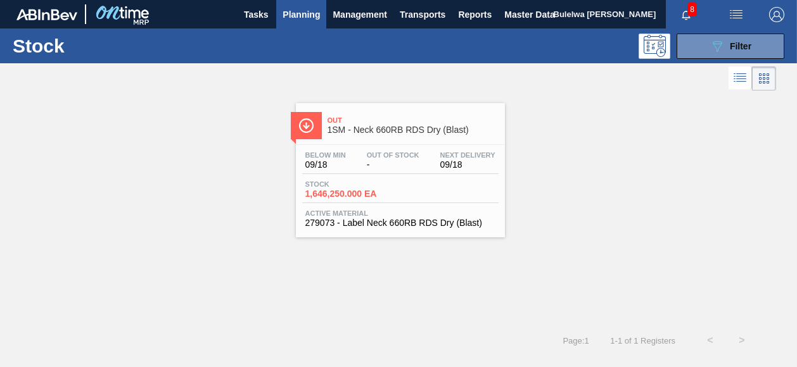
click at [399, 189] on div "Stock 1,646,250.000 EA" at bounding box center [400, 192] width 196 height 23
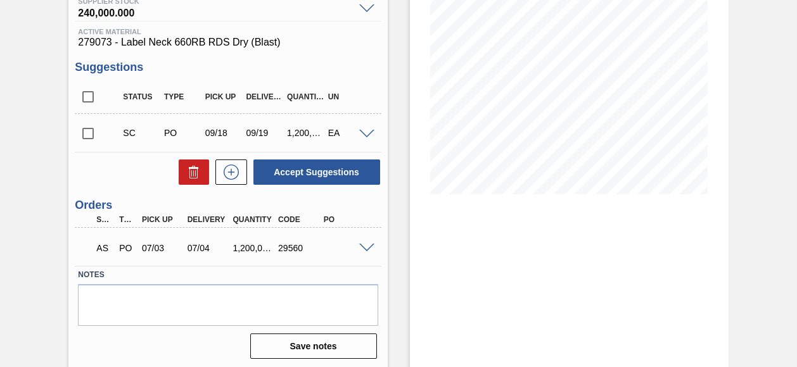
scroll to position [179, 0]
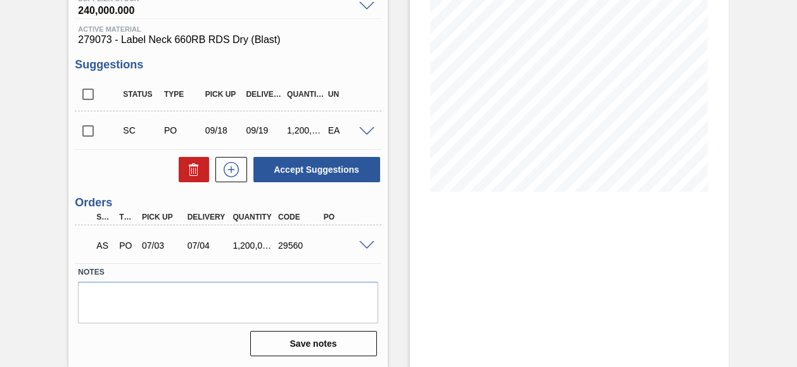
click at [362, 248] on span at bounding box center [366, 246] width 15 height 10
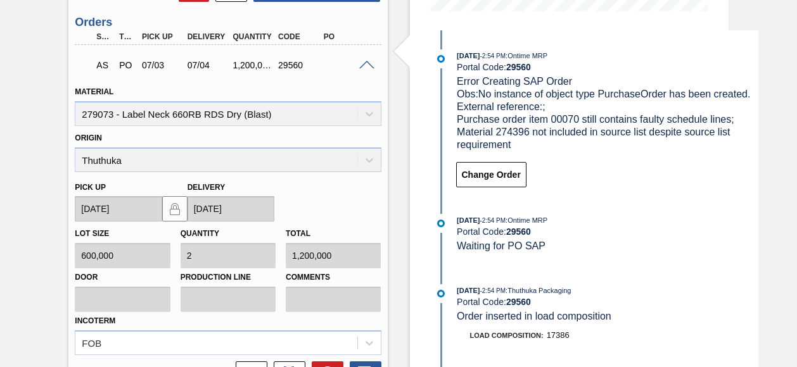
scroll to position [486, 0]
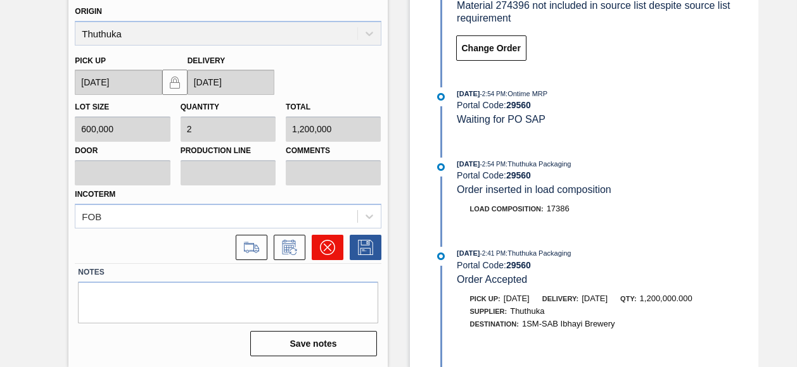
click at [322, 250] on icon at bounding box center [327, 247] width 15 height 15
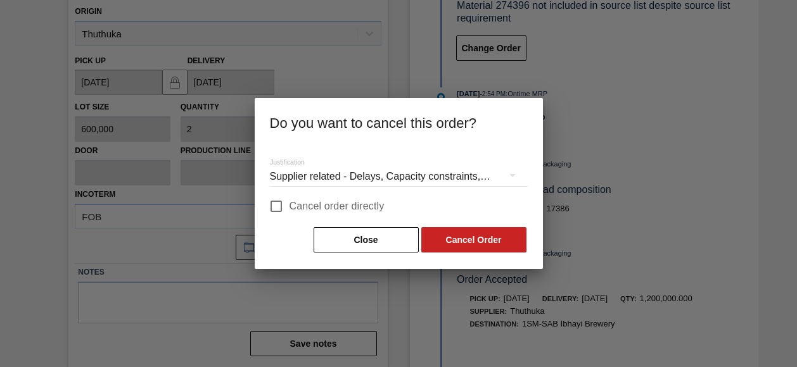
click at [349, 208] on span "Cancel order directly" at bounding box center [337, 206] width 95 height 15
click at [290, 208] on input "Cancel order directly" at bounding box center [276, 206] width 27 height 27
checkbox input "true"
click at [456, 244] on button "Cancel Order" at bounding box center [473, 239] width 105 height 25
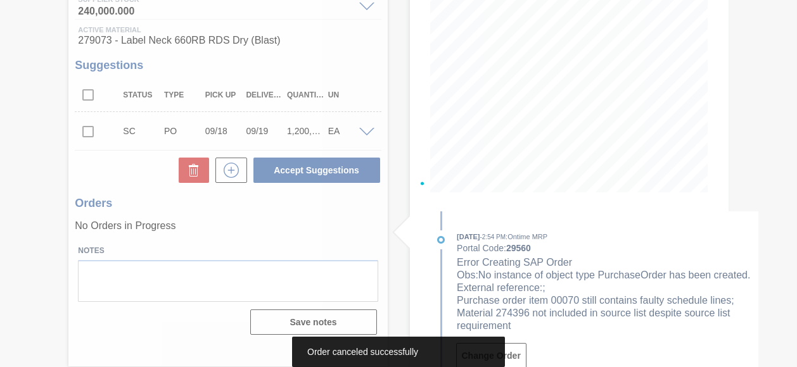
scroll to position [177, 0]
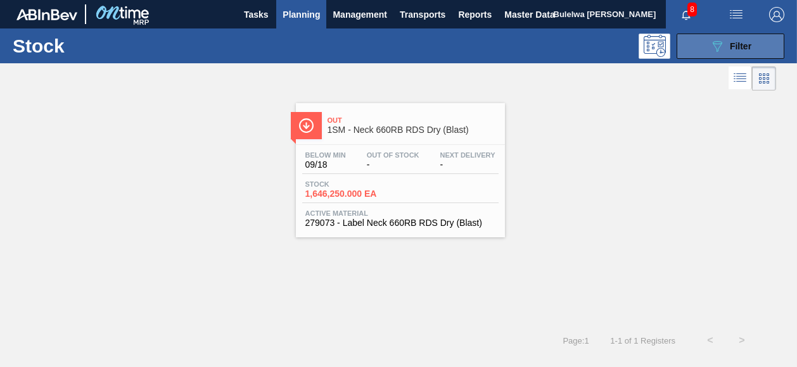
click at [702, 49] on button "089F7B8B-B2A5-4AFE-B5C0-19BA573D28AC Filter" at bounding box center [731, 46] width 108 height 25
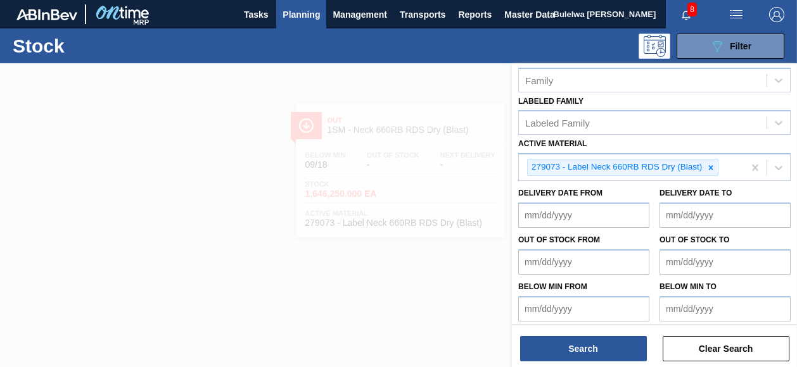
scroll to position [241, 0]
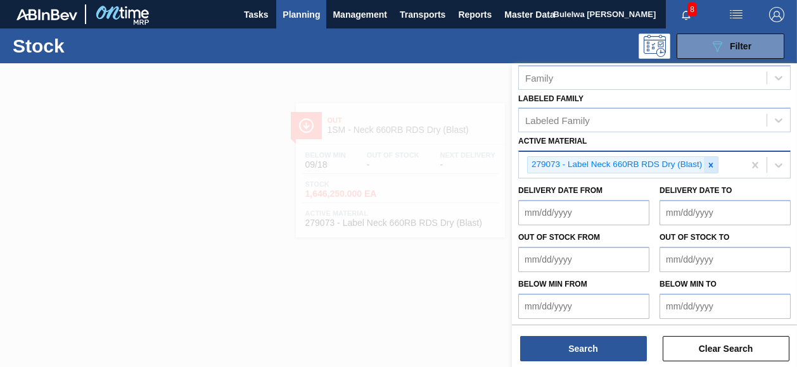
click at [710, 161] on icon at bounding box center [710, 165] width 9 height 9
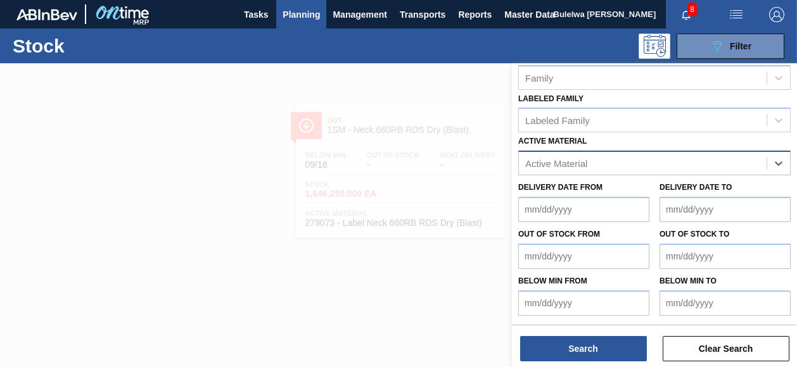
scroll to position [238, 0]
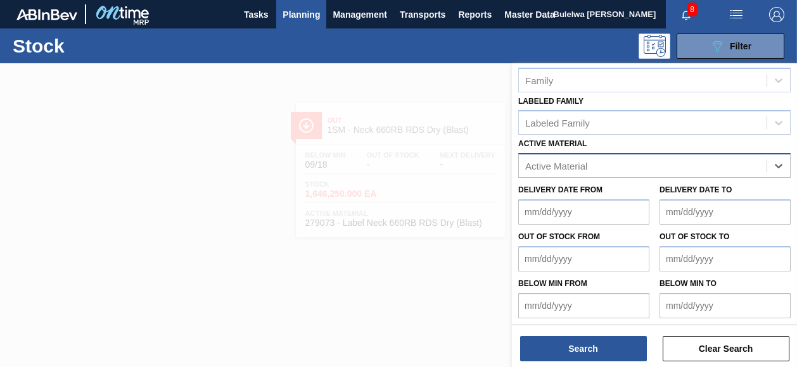
paste Material "274396"
type Material "274396"
click at [637, 207] on div "274396 - Label Neck 660RB CLT (2018)" at bounding box center [654, 197] width 272 height 29
click at [635, 191] on div "274396 - Label Neck 660RB CLT (2018)" at bounding box center [654, 197] width 272 height 23
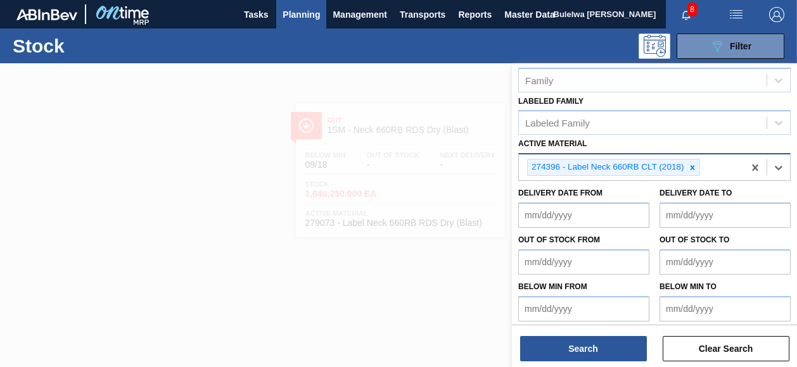
scroll to position [241, 0]
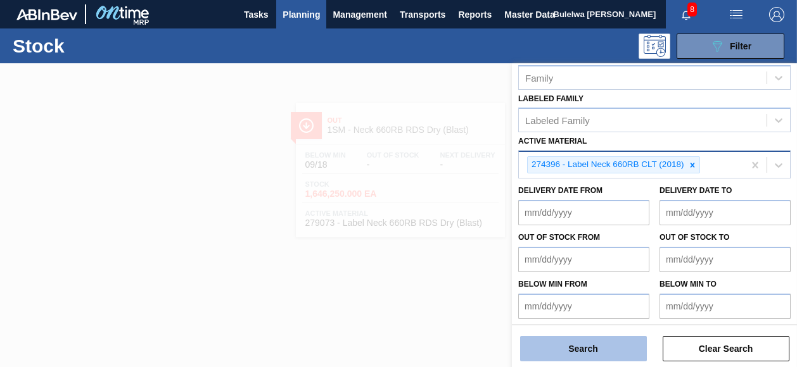
click at [587, 349] on button "Search" at bounding box center [583, 348] width 127 height 25
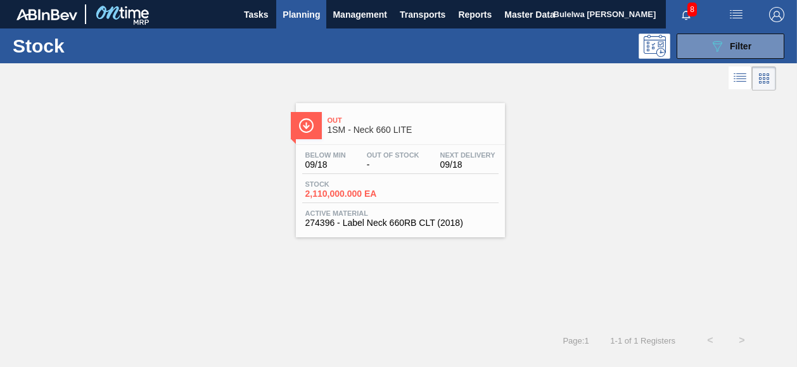
click at [412, 186] on div "Stock 2,110,000.000 EA" at bounding box center [400, 192] width 196 height 23
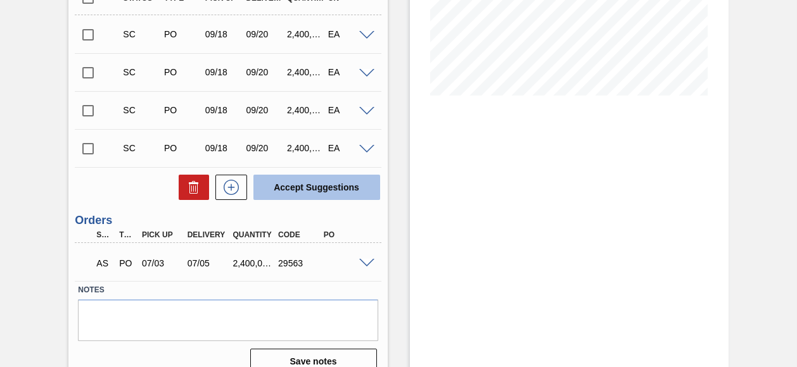
scroll to position [293, 0]
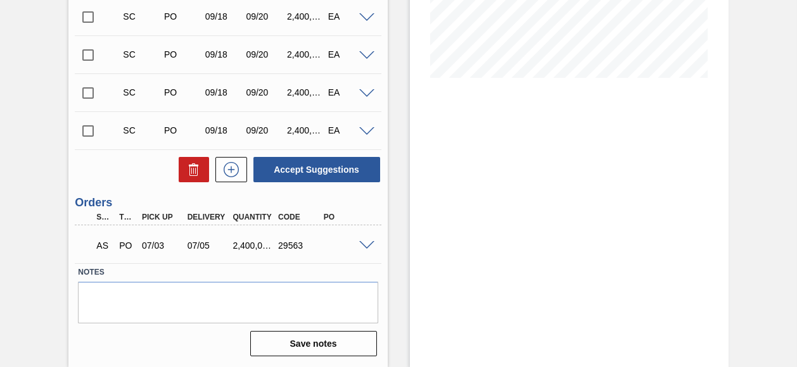
click at [366, 245] on span at bounding box center [366, 246] width 15 height 10
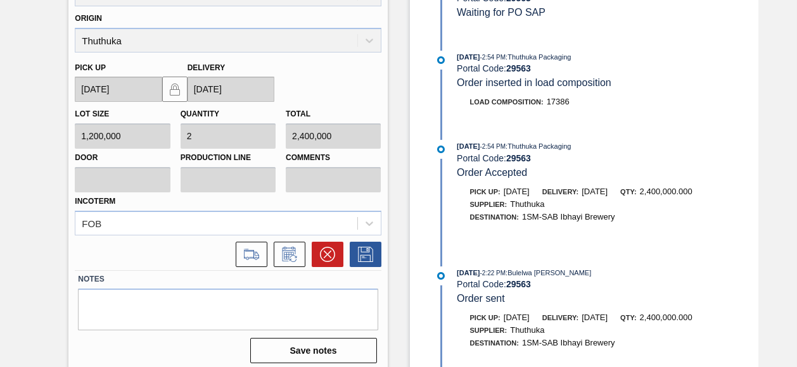
scroll to position [600, 0]
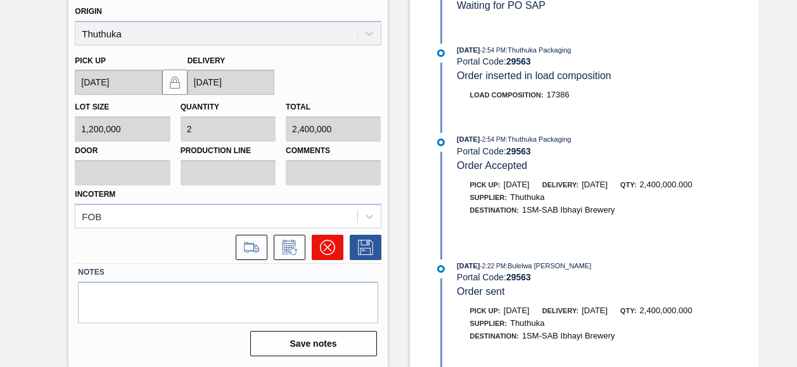
click at [324, 252] on icon at bounding box center [327, 247] width 15 height 15
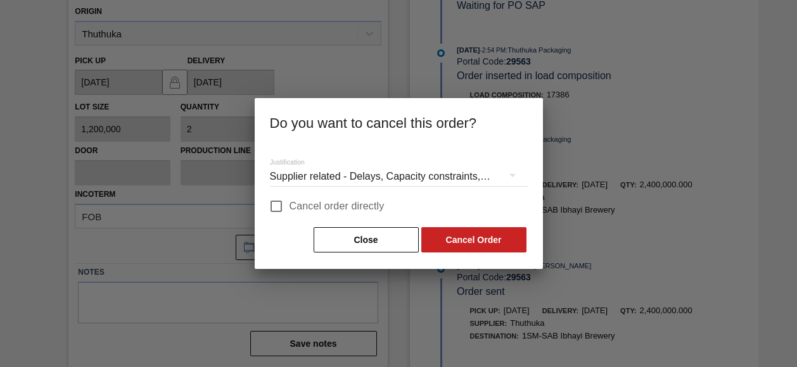
click at [345, 208] on span "Cancel order directly" at bounding box center [337, 206] width 95 height 15
click at [290, 208] on input "Cancel order directly" at bounding box center [276, 206] width 27 height 27
checkbox input "true"
click at [448, 240] on button "Cancel Order" at bounding box center [473, 239] width 105 height 25
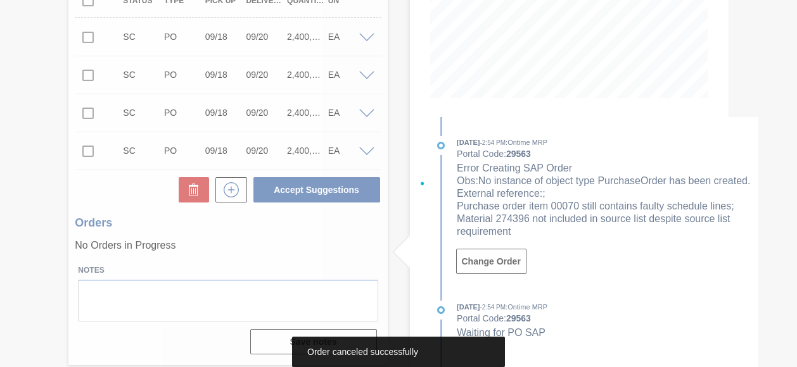
scroll to position [272, 0]
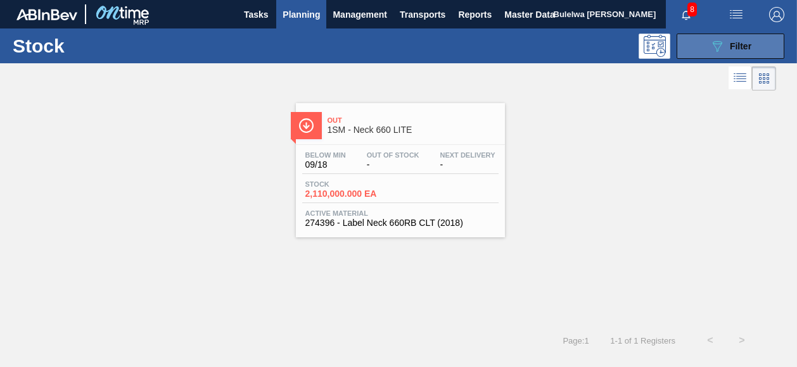
click at [713, 50] on icon "089F7B8B-B2A5-4AFE-B5C0-19BA573D28AC" at bounding box center [717, 46] width 15 height 15
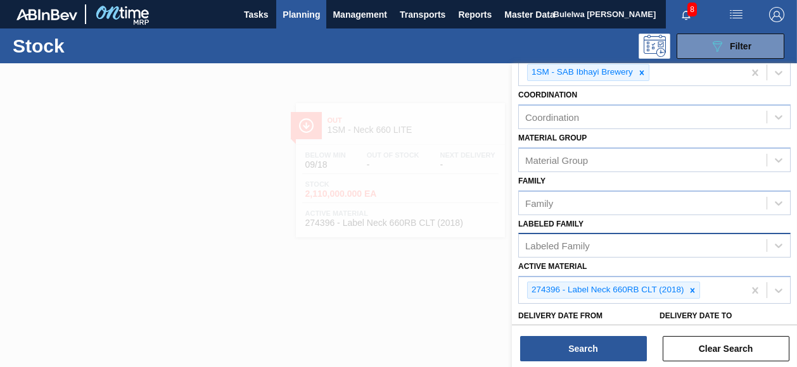
scroll to position [241, 0]
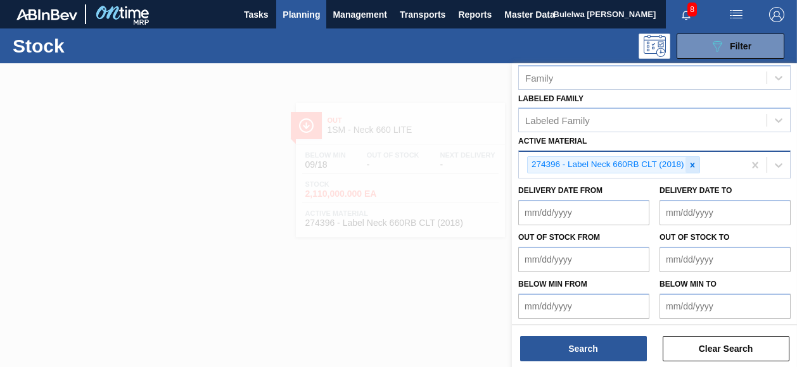
click at [691, 163] on icon at bounding box center [693, 165] width 4 height 4
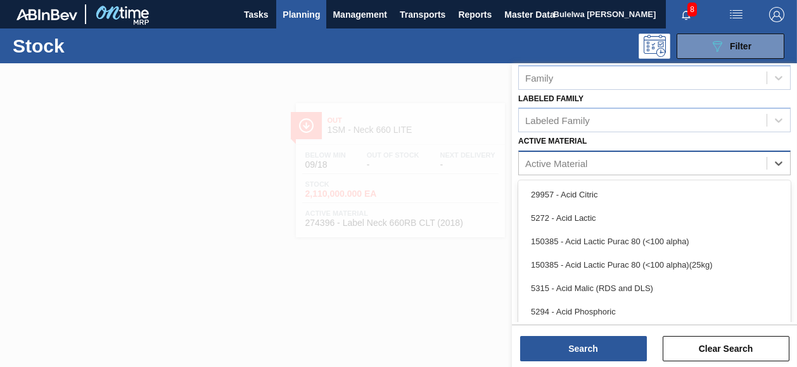
paste Material "284712"
type Material "284712"
click at [691, 163] on div "Active Material 284712" at bounding box center [643, 164] width 248 height 18
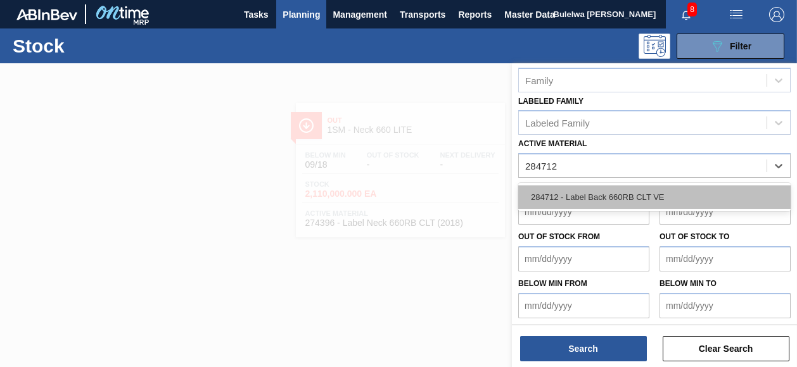
click at [617, 191] on div "284712 - Label Back 660RB CLT VE" at bounding box center [654, 197] width 272 height 23
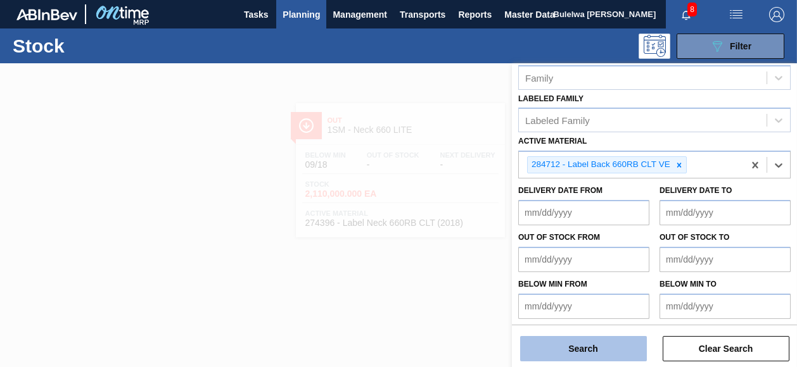
click at [582, 350] on button "Search" at bounding box center [583, 348] width 127 height 25
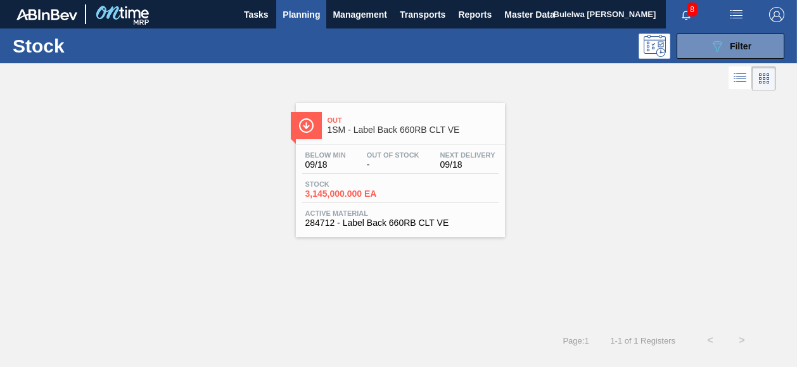
click at [388, 178] on div "Below Min 09/18 Out Of Stock - Next Delivery 09/18 Stock 3,145,000.000 EA Activ…" at bounding box center [400, 188] width 209 height 86
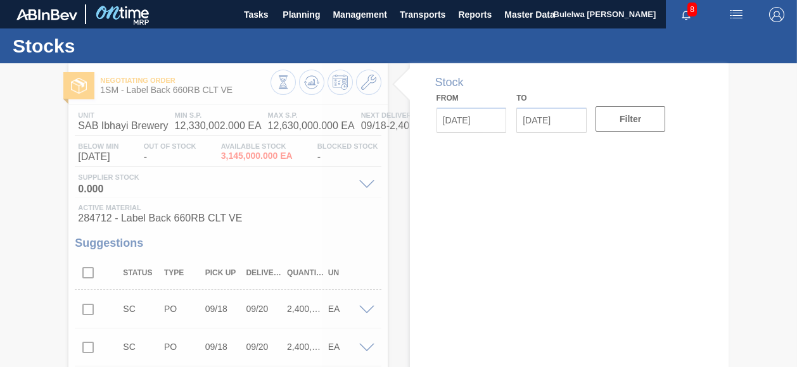
type input "[DATE]"
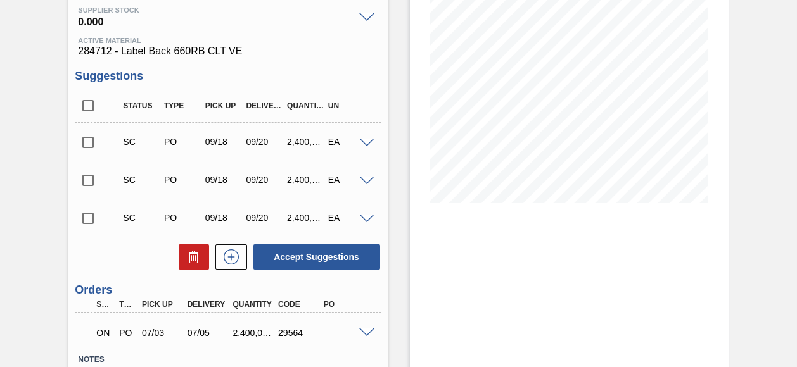
scroll to position [255, 0]
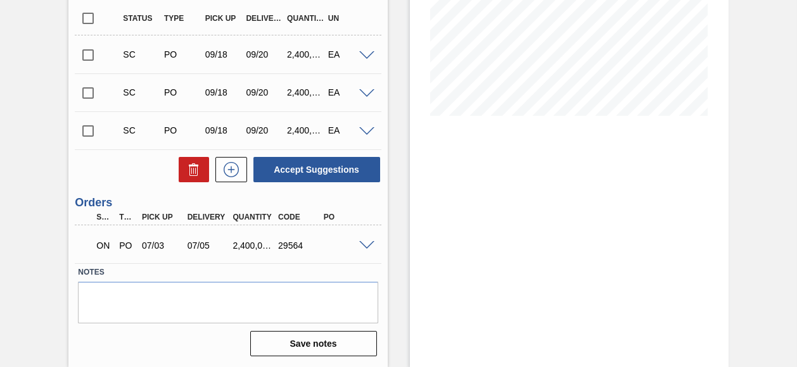
click at [366, 246] on span at bounding box center [366, 246] width 15 height 10
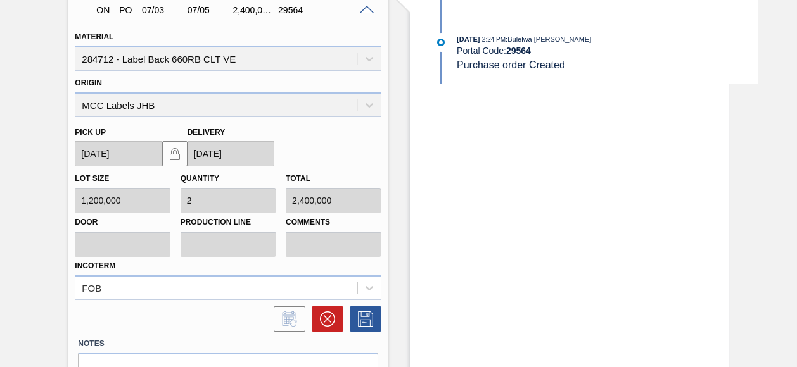
scroll to position [562, 0]
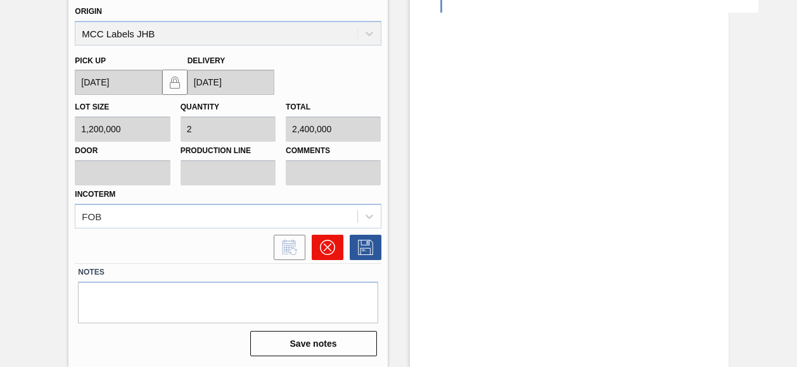
click at [327, 254] on icon at bounding box center [327, 247] width 15 height 15
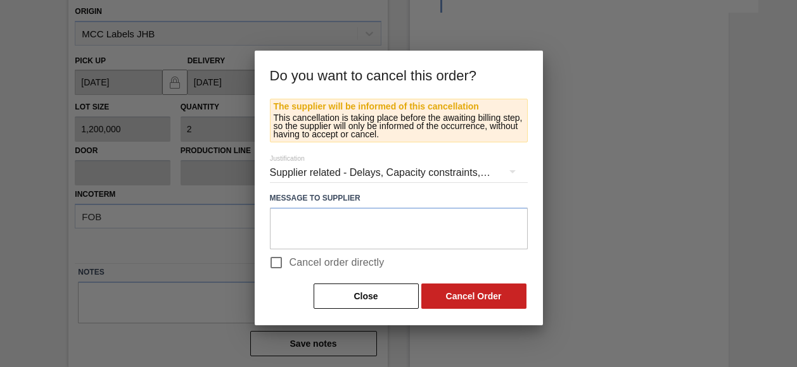
click at [310, 259] on span "Cancel order directly" at bounding box center [337, 262] width 95 height 15
click at [290, 259] on input "Cancel order directly" at bounding box center [276, 263] width 27 height 27
checkbox input "true"
click at [487, 295] on button "Cancel Order" at bounding box center [473, 296] width 105 height 25
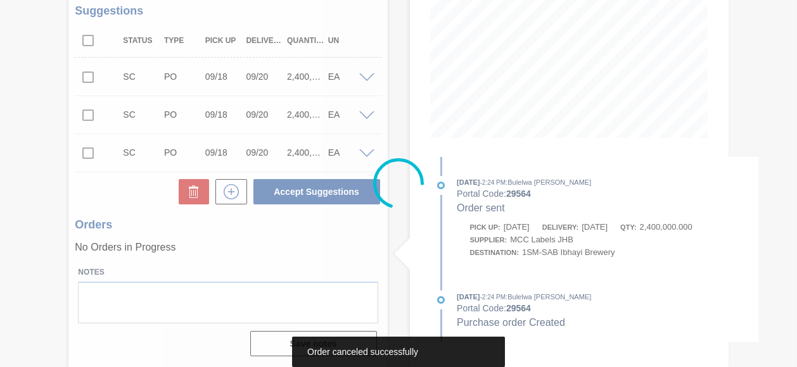
scroll to position [234, 0]
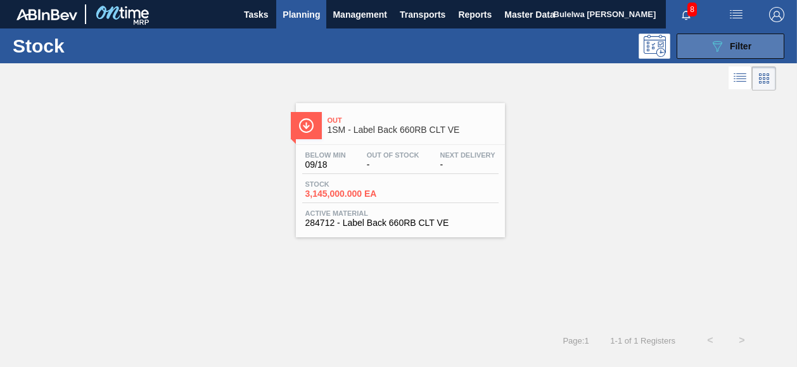
click at [707, 53] on button "089F7B8B-B2A5-4AFE-B5C0-19BA573D28AC Filter" at bounding box center [731, 46] width 108 height 25
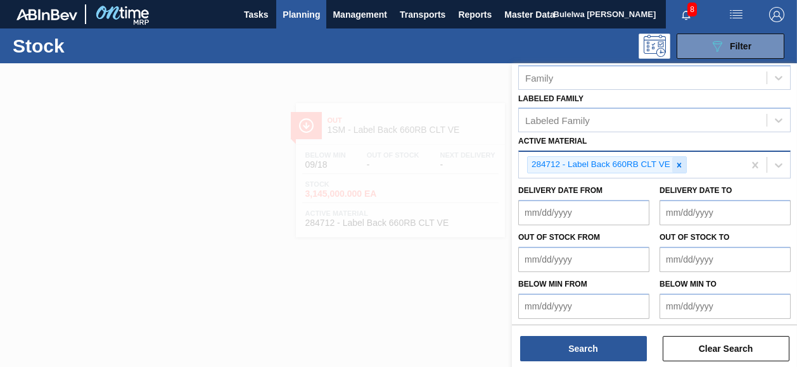
click at [680, 163] on icon at bounding box center [679, 165] width 4 height 4
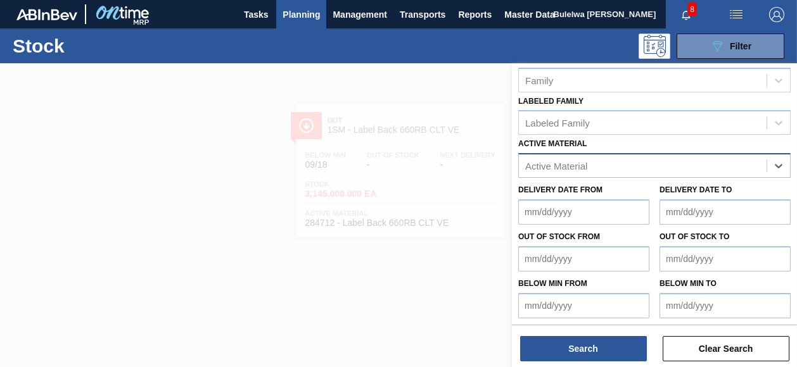
paste Material "279742"
type Material "279742"
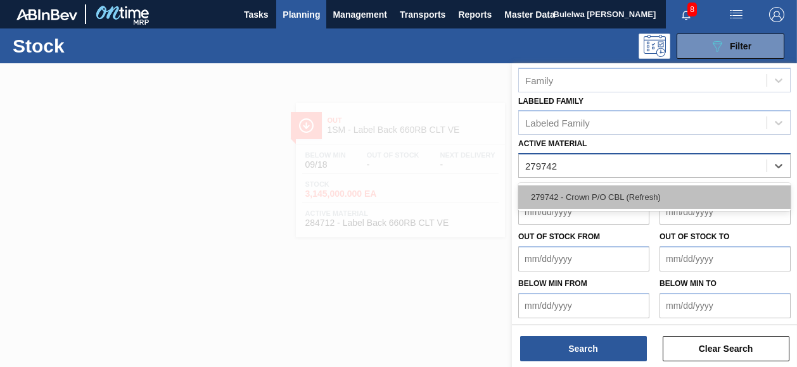
click at [601, 203] on div "279742 - Crown P/O CBL (Refresh)" at bounding box center [654, 197] width 272 height 23
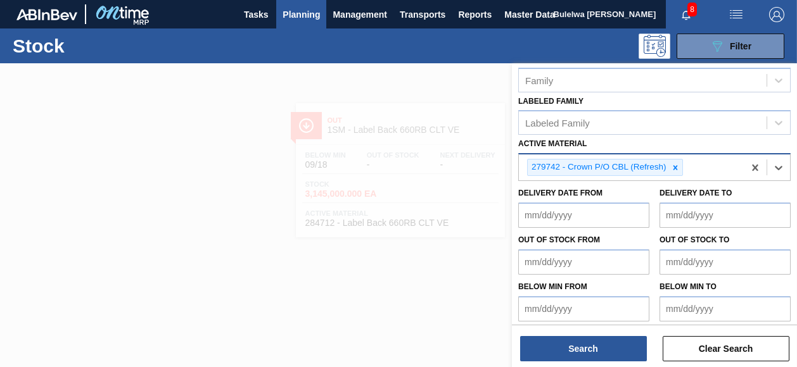
scroll to position [241, 0]
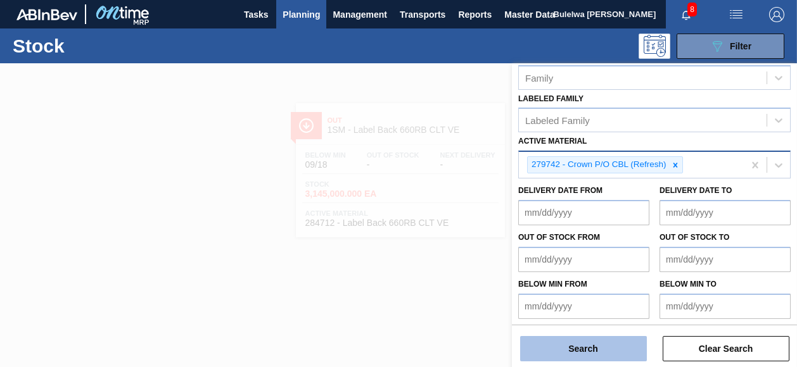
click at [605, 347] on button "Search" at bounding box center [583, 348] width 127 height 25
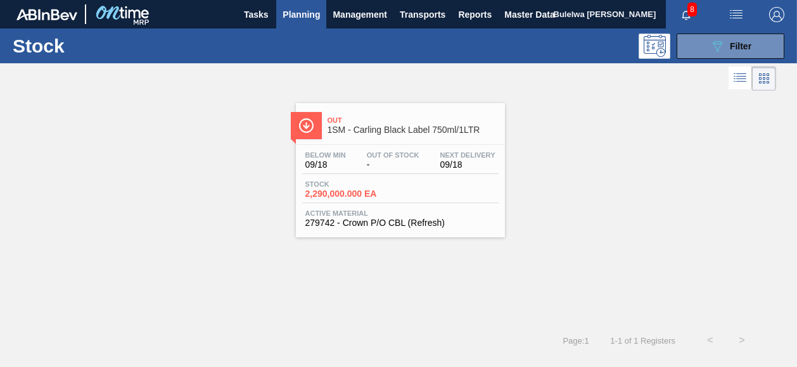
click at [427, 188] on div "Stock 2,290,000.000 EA" at bounding box center [400, 192] width 196 height 23
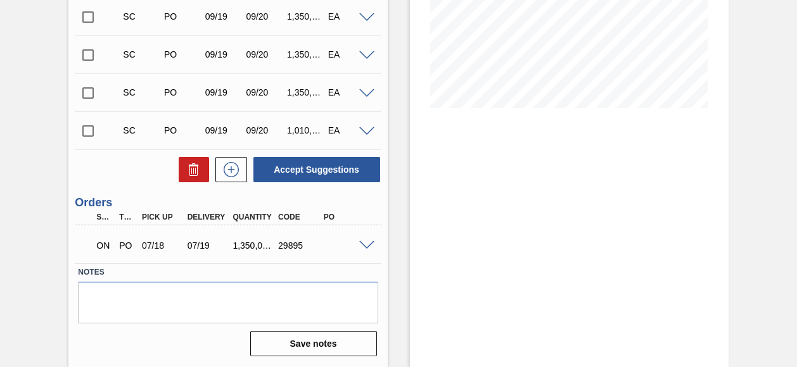
scroll to position [264, 0]
click at [364, 240] on div at bounding box center [368, 245] width 25 height 10
click at [370, 245] on span at bounding box center [366, 246] width 15 height 10
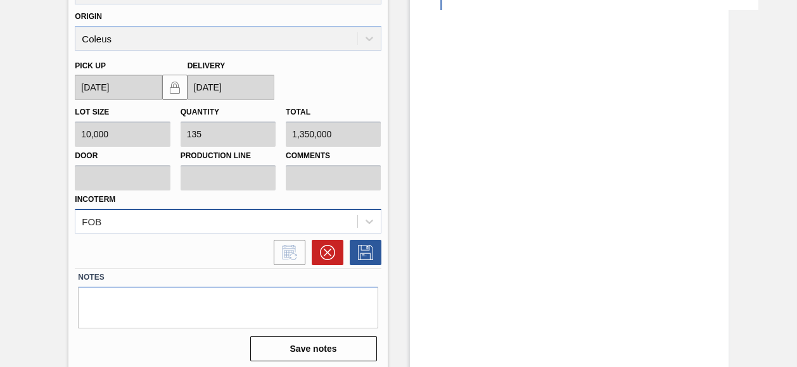
scroll to position [570, 0]
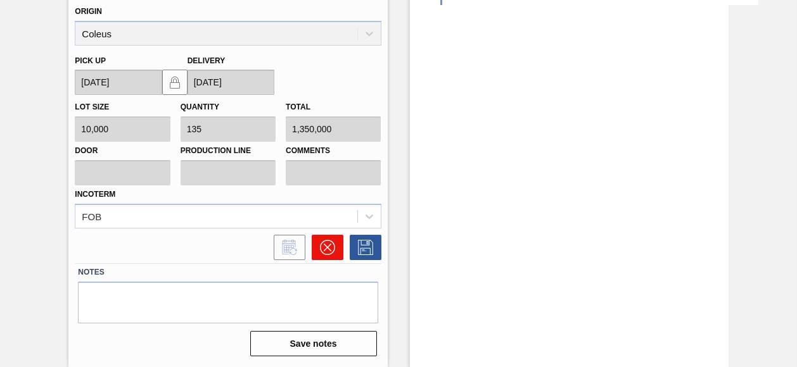
click at [327, 249] on icon at bounding box center [327, 248] width 8 height 8
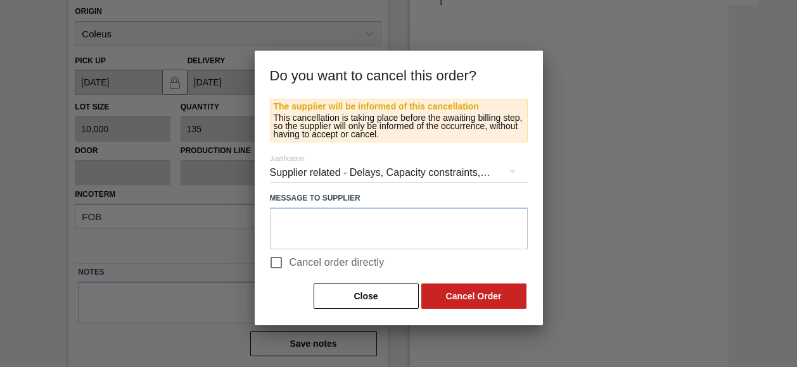
drag, startPoint x: 321, startPoint y: 260, endPoint x: 403, endPoint y: 275, distance: 83.6
click at [321, 260] on span "Cancel order directly" at bounding box center [337, 262] width 95 height 15
click at [290, 260] on input "Cancel order directly" at bounding box center [276, 263] width 27 height 27
checkbox input "true"
click at [459, 295] on button "Cancel Order" at bounding box center [473, 296] width 105 height 25
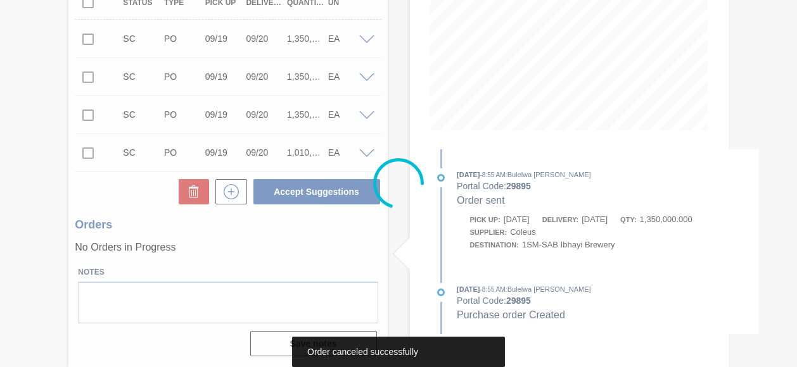
scroll to position [242, 0]
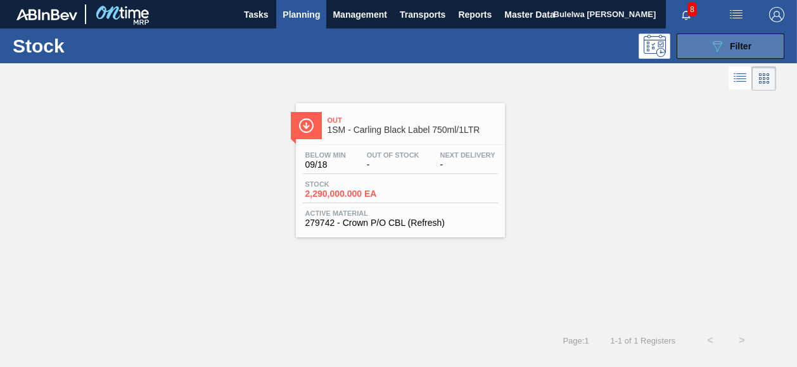
click at [729, 53] on div "089F7B8B-B2A5-4AFE-B5C0-19BA573D28AC Filter" at bounding box center [731, 46] width 42 height 15
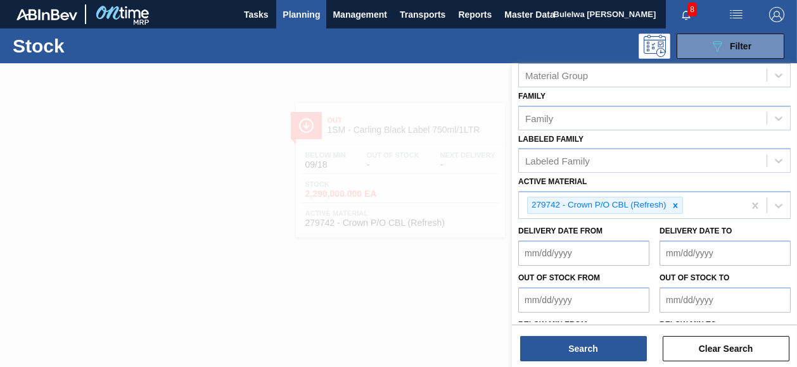
scroll to position [241, 0]
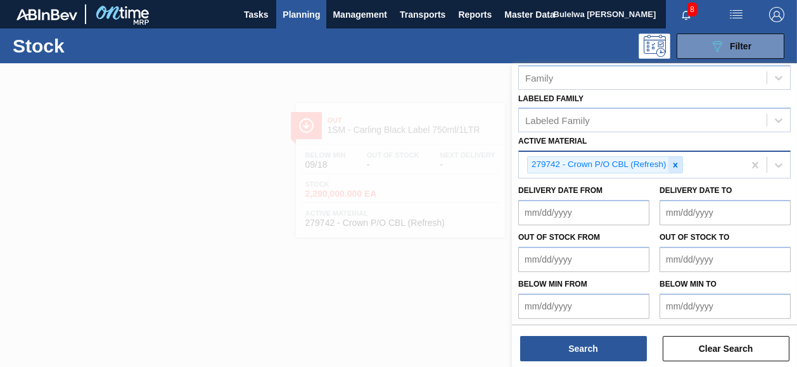
click at [675, 163] on icon at bounding box center [675, 165] width 9 height 9
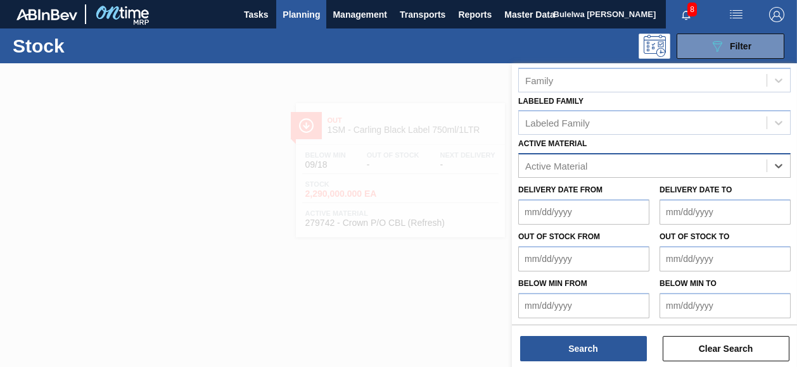
paste Material "285190"
type Material "285190"
click at [602, 195] on div "285190 - Label Neck 660RB Flying Fish Lemon PU" at bounding box center [654, 197] width 272 height 23
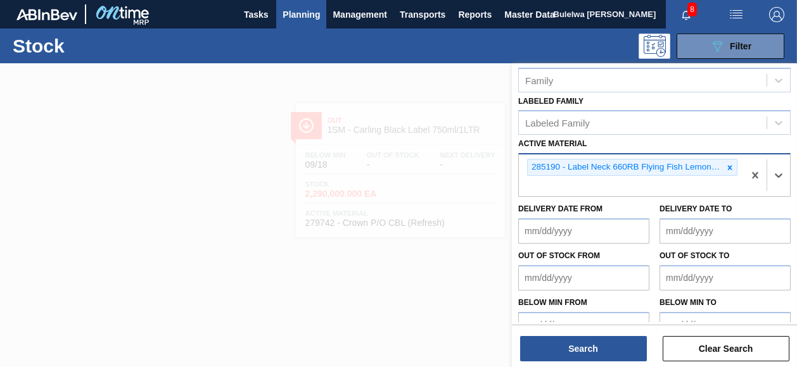
scroll to position [241, 0]
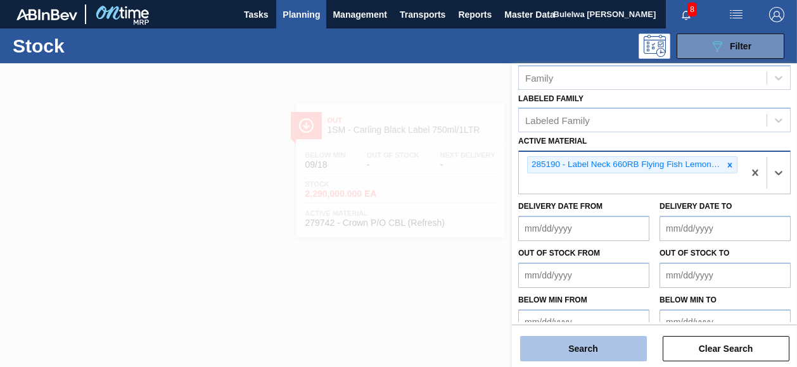
click at [588, 347] on button "Search" at bounding box center [583, 348] width 127 height 25
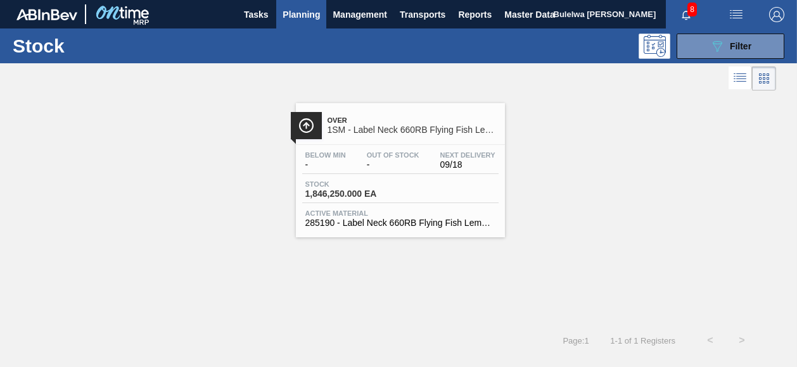
click at [412, 184] on div "Stock 1,846,250.000 EA" at bounding box center [400, 192] width 196 height 23
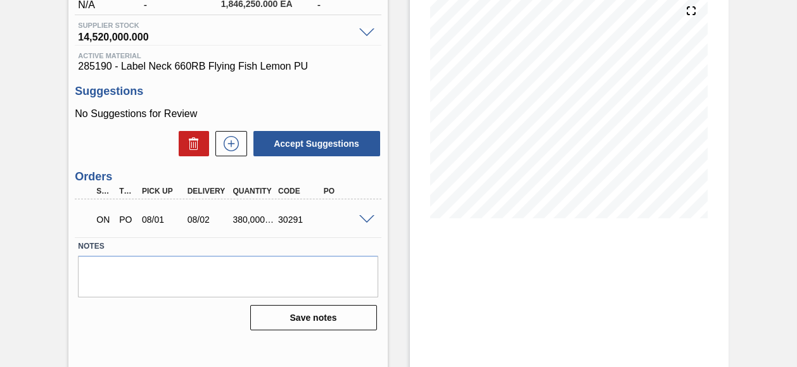
scroll to position [177, 0]
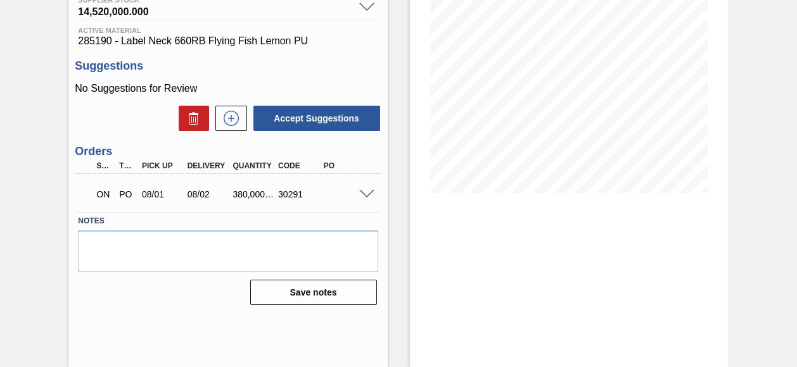
click at [369, 196] on span at bounding box center [366, 195] width 15 height 10
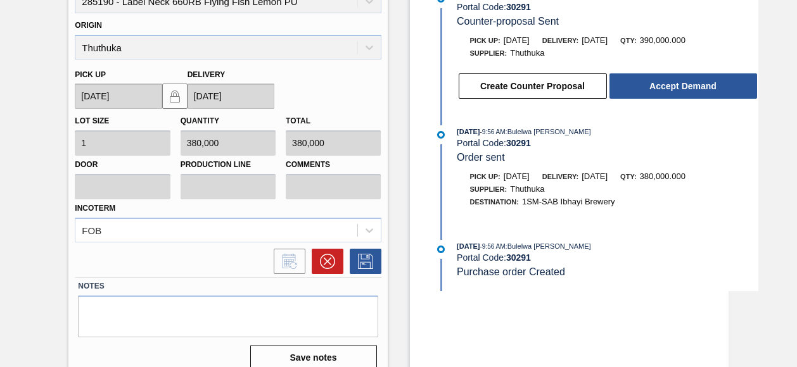
scroll to position [431, 0]
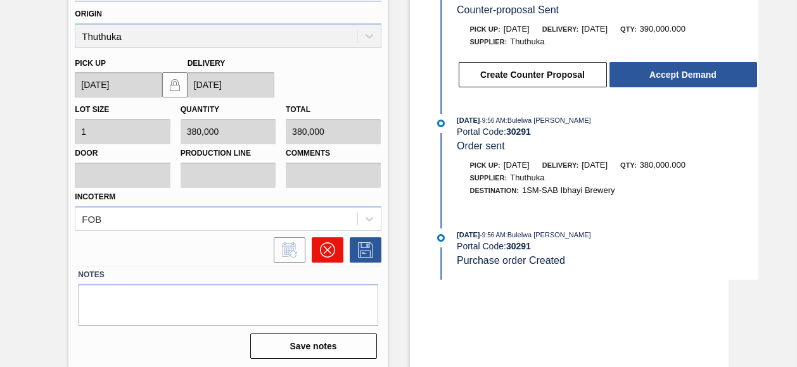
click at [328, 250] on icon at bounding box center [327, 250] width 15 height 15
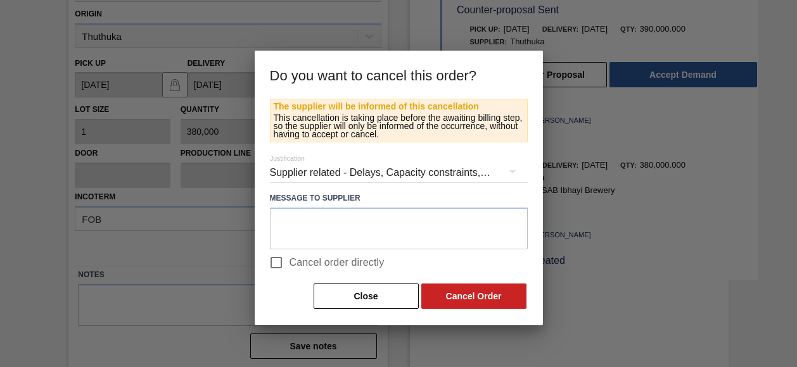
click at [332, 262] on span "Cancel order directly" at bounding box center [337, 262] width 95 height 15
click at [290, 262] on input "Cancel order directly" at bounding box center [276, 263] width 27 height 27
checkbox input "true"
click at [466, 297] on button "Cancel Order" at bounding box center [473, 296] width 105 height 25
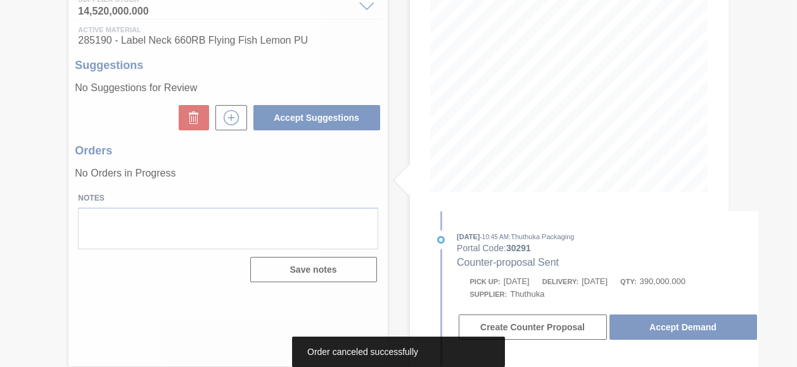
scroll to position [177, 0]
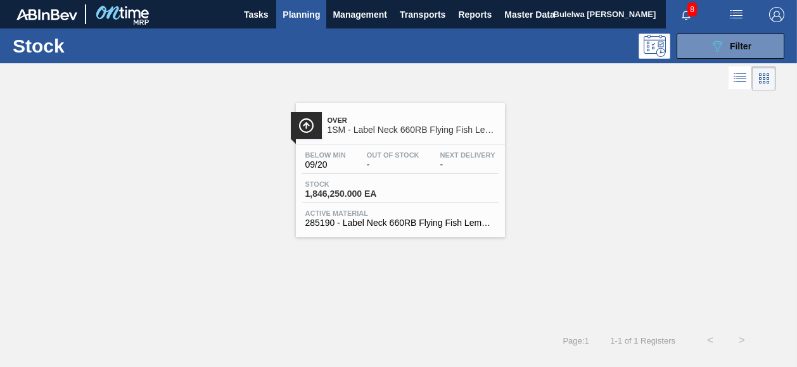
click at [686, 11] on icon "button" at bounding box center [686, 15] width 8 height 9
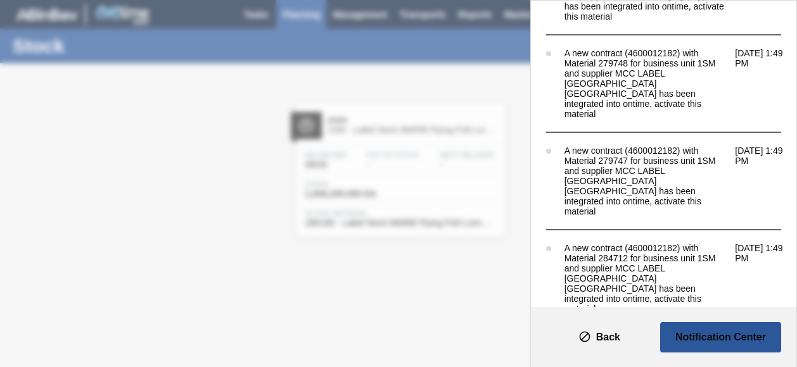
scroll to position [1837, 0]
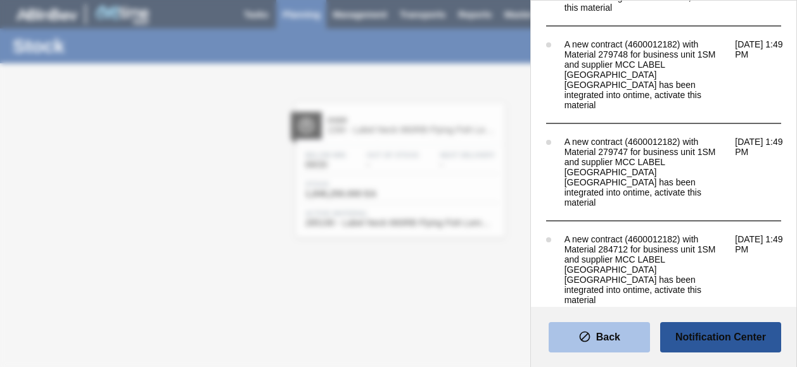
click at [0, 0] on slot "Back" at bounding box center [0, 0] width 0 height 0
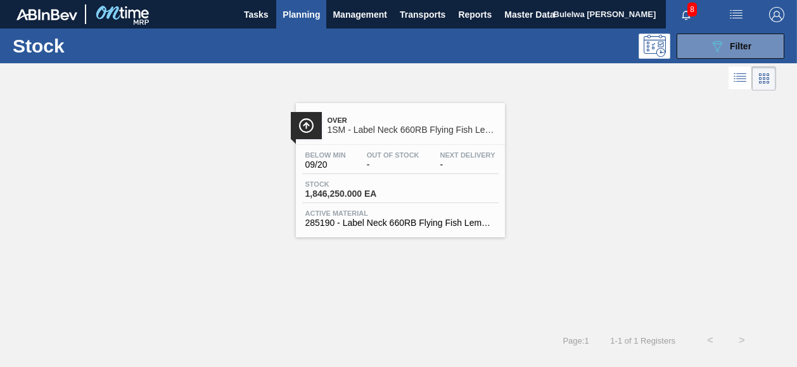
click at [598, 183] on div "Over 1SM - Label Neck 660RB Flying Fish Lemon PU Below Min 09/20 Out Of Stock -…" at bounding box center [398, 166] width 797 height 144
